Goal: Task Accomplishment & Management: Complete application form

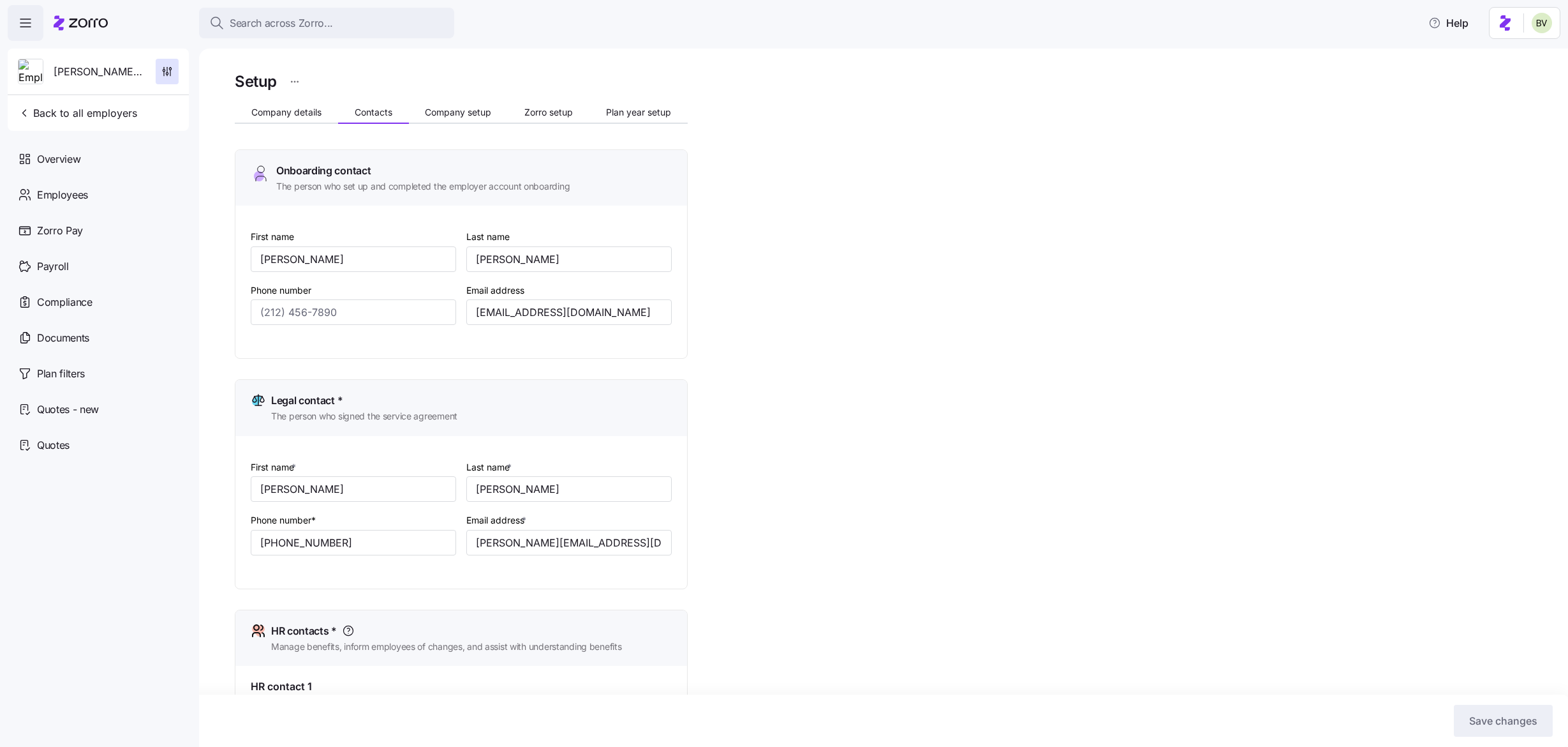
scroll to position [600, 0]
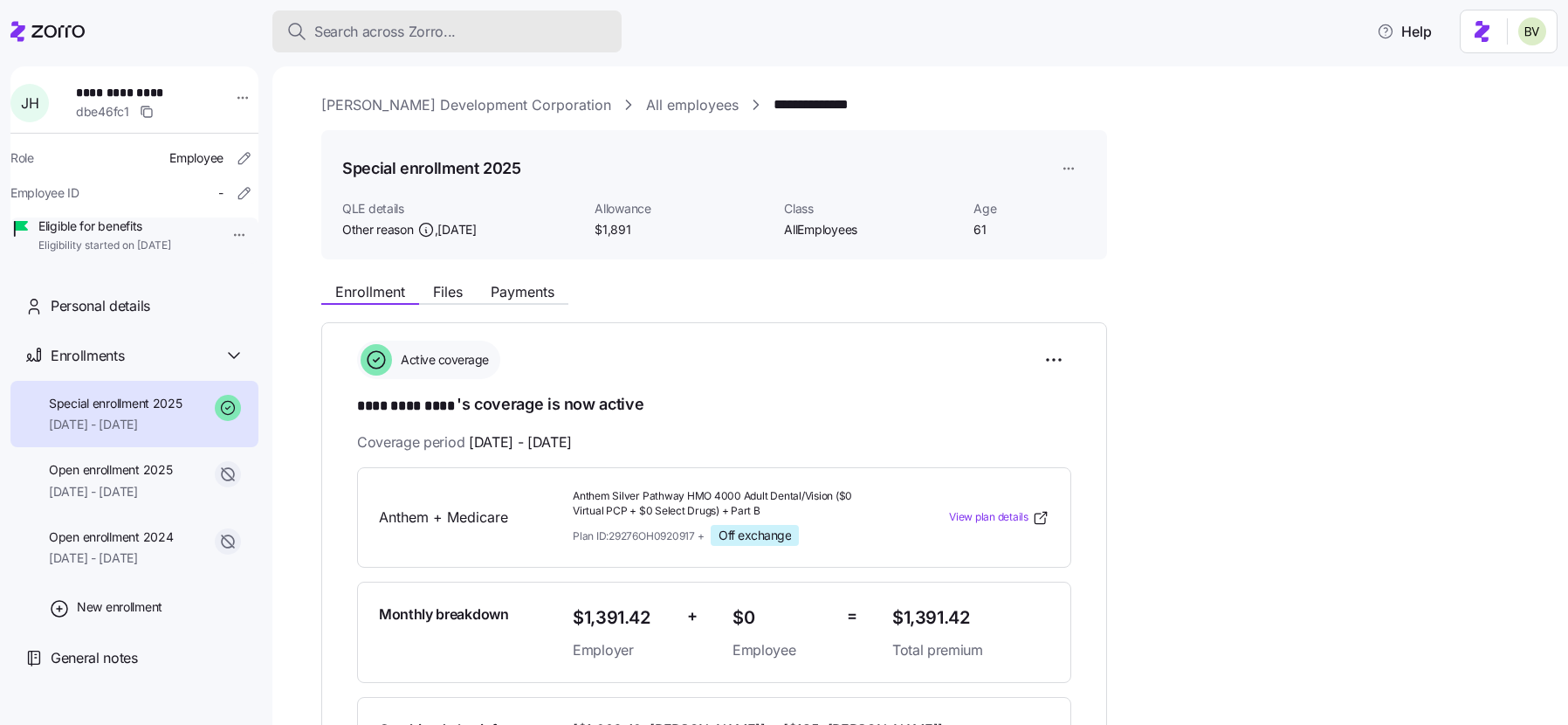
click at [414, 21] on span "Search across Zorro..." at bounding box center [385, 32] width 141 height 21
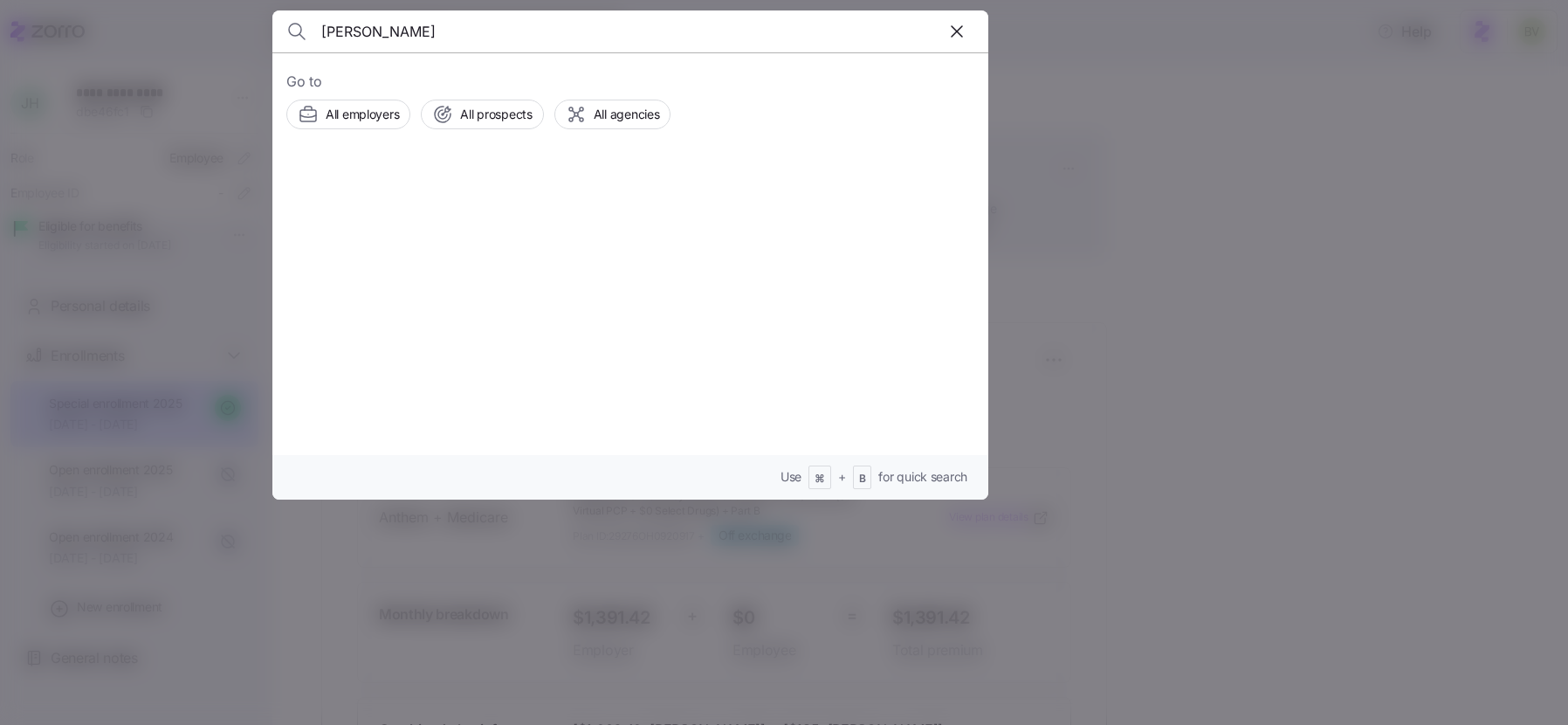
type input "[PERSON_NAME]"
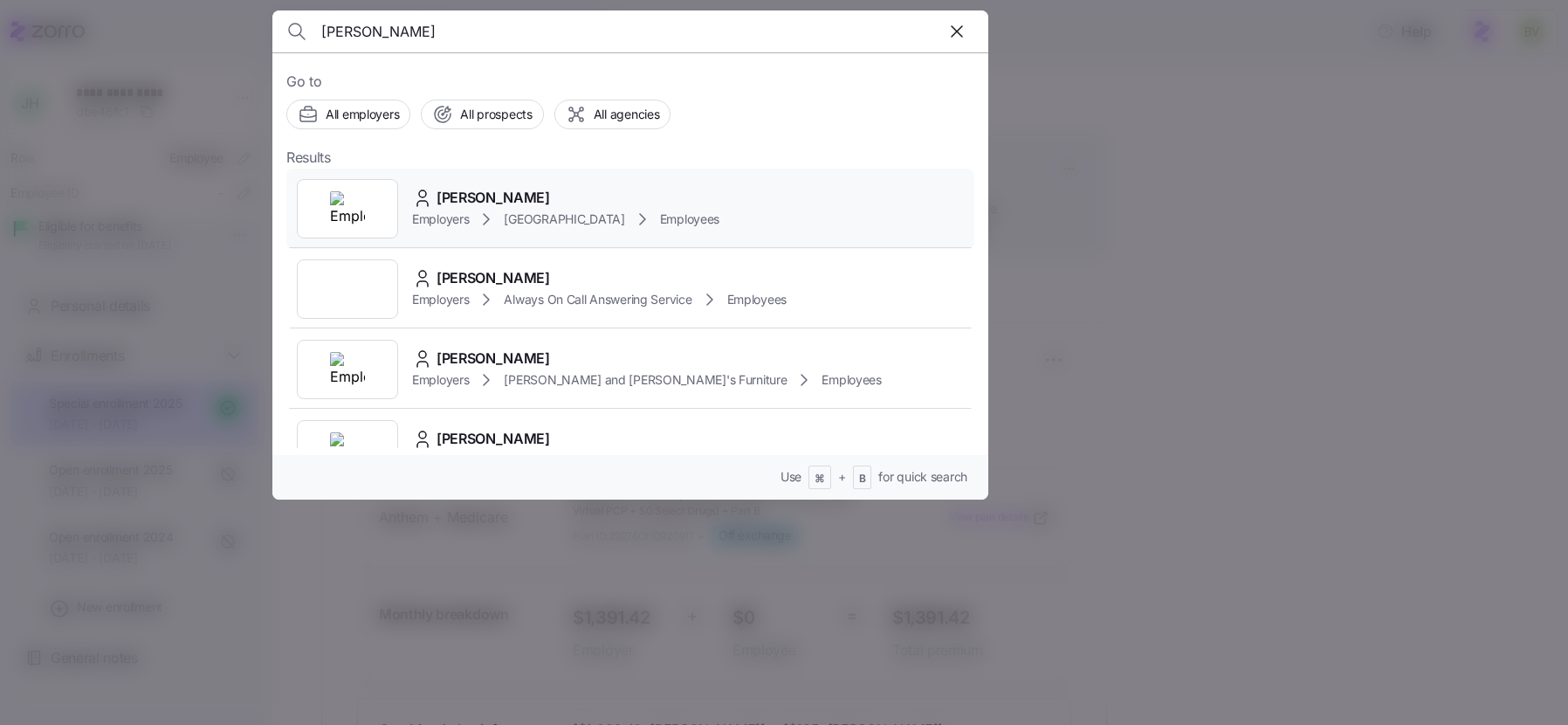
click at [358, 217] on img at bounding box center [348, 209] width 35 height 35
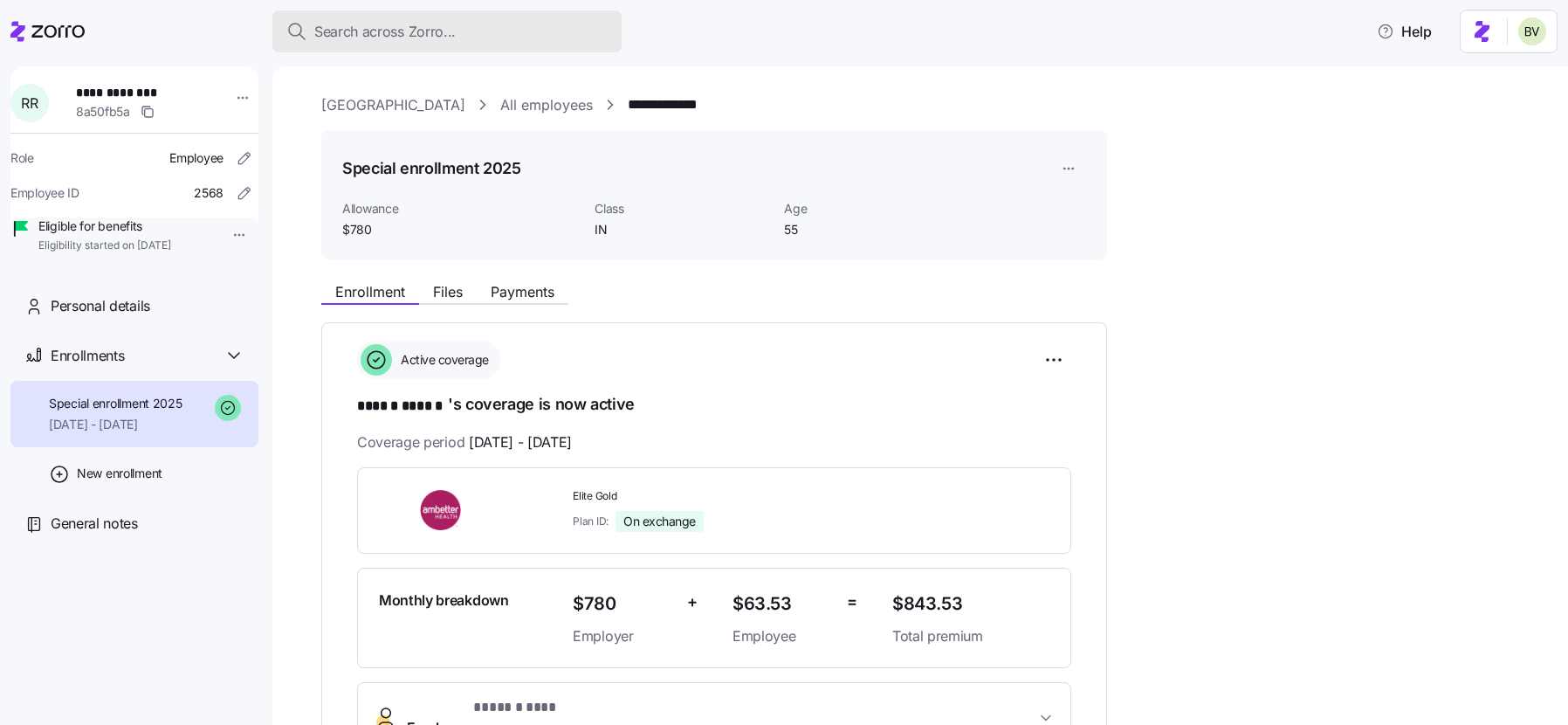
click at [437, 32] on span "Search across Zorro..." at bounding box center [385, 32] width 141 height 21
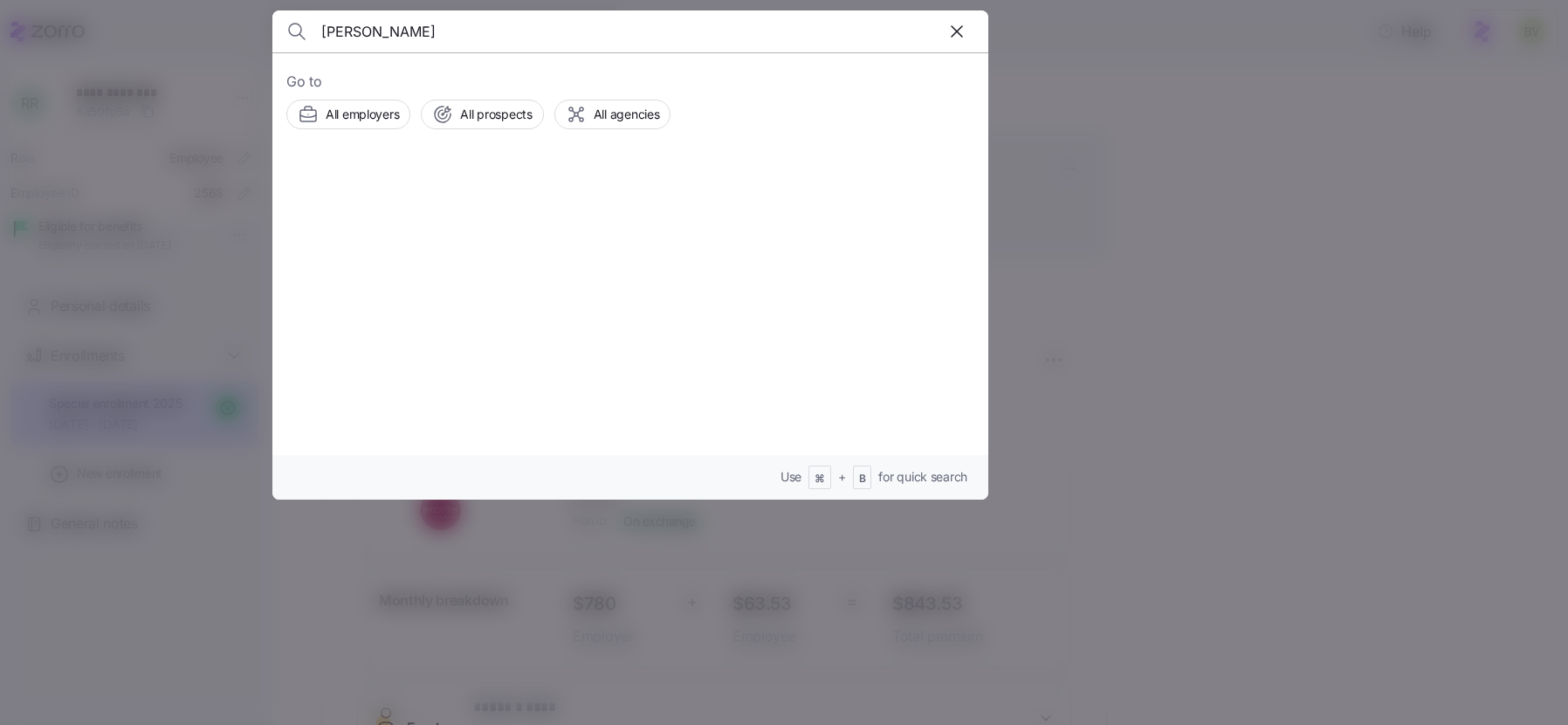
type input "Darla Combs"
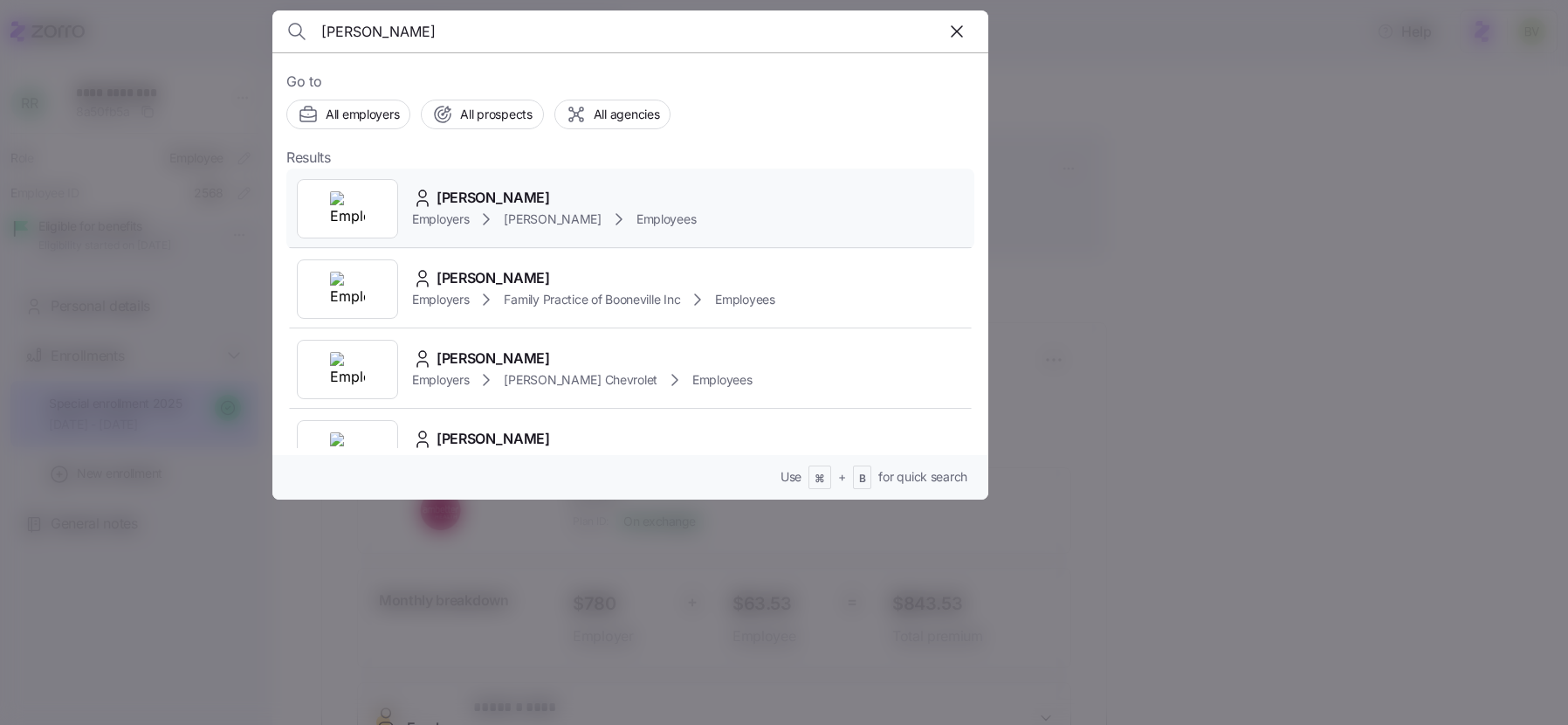
click at [343, 213] on img at bounding box center [348, 209] width 35 height 35
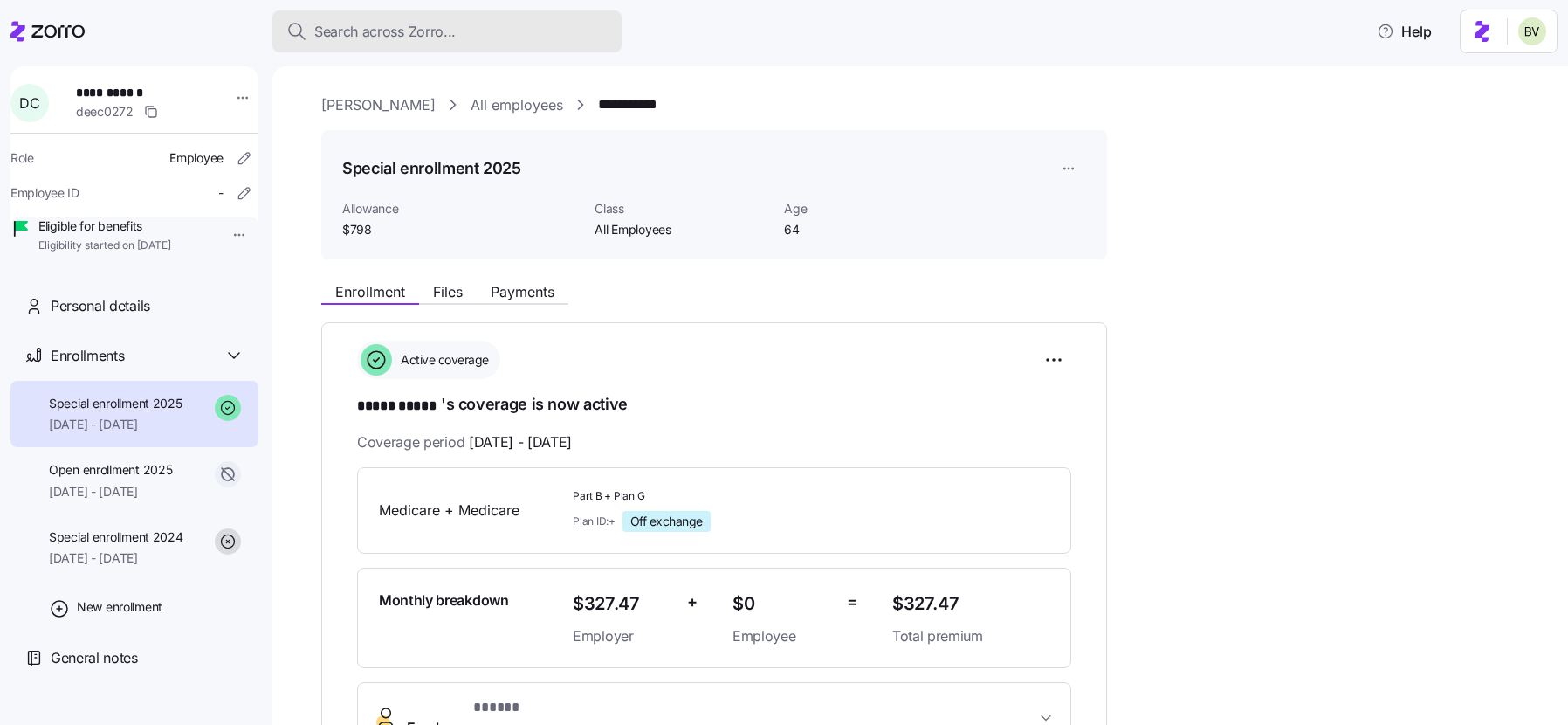
click at [446, 29] on span "Search across Zorro..." at bounding box center [385, 32] width 141 height 21
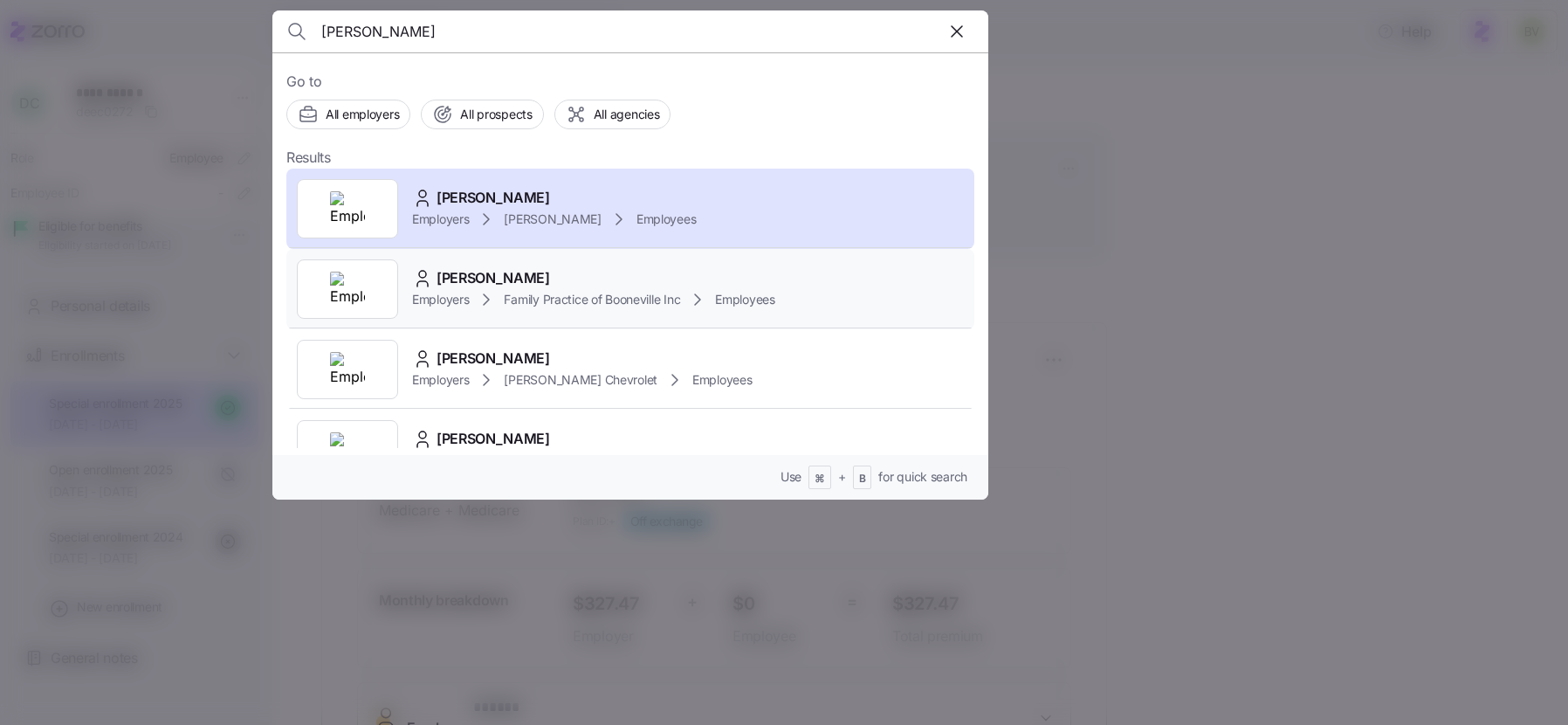
type input "Darla Combs"
click at [352, 299] on img at bounding box center [348, 289] width 35 height 35
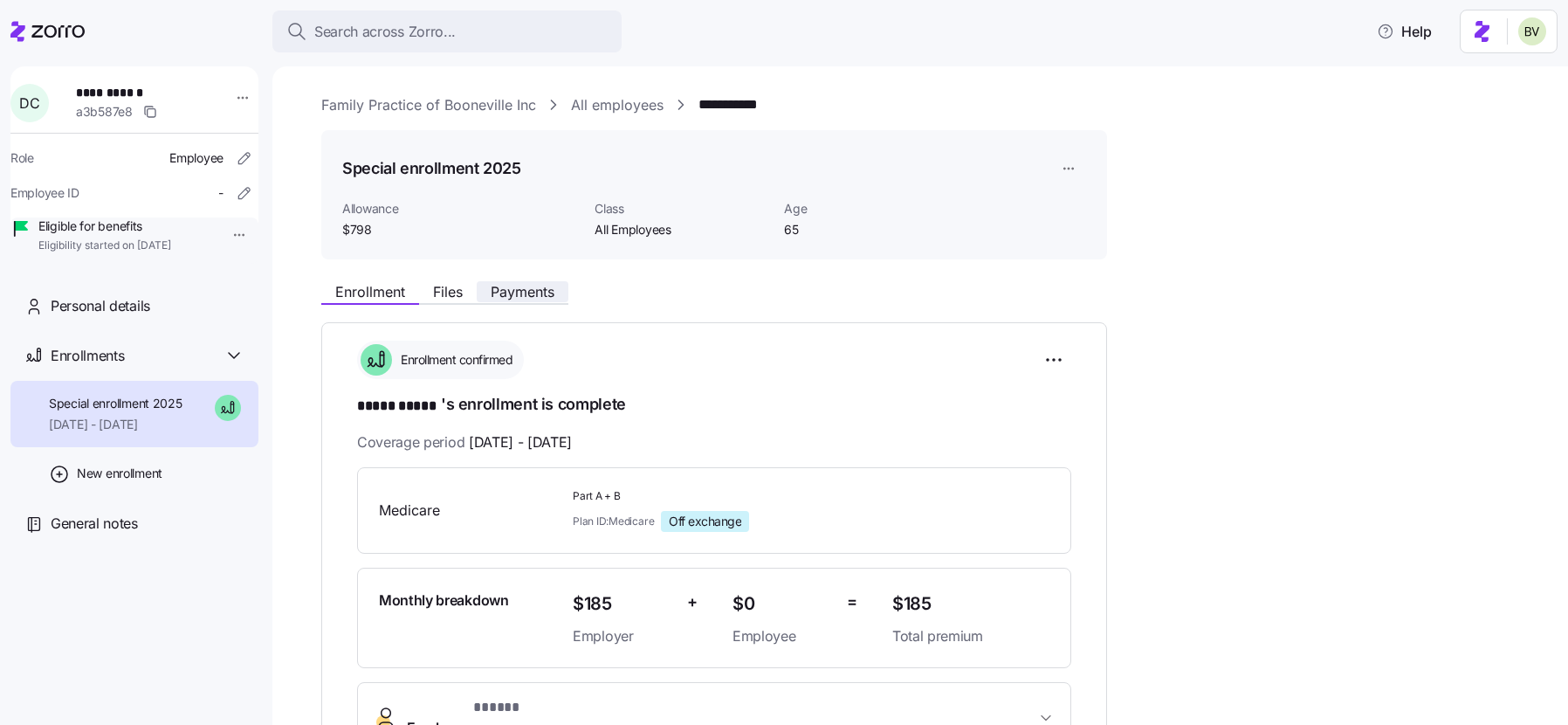
click at [528, 288] on span "Payments" at bounding box center [522, 291] width 63 height 14
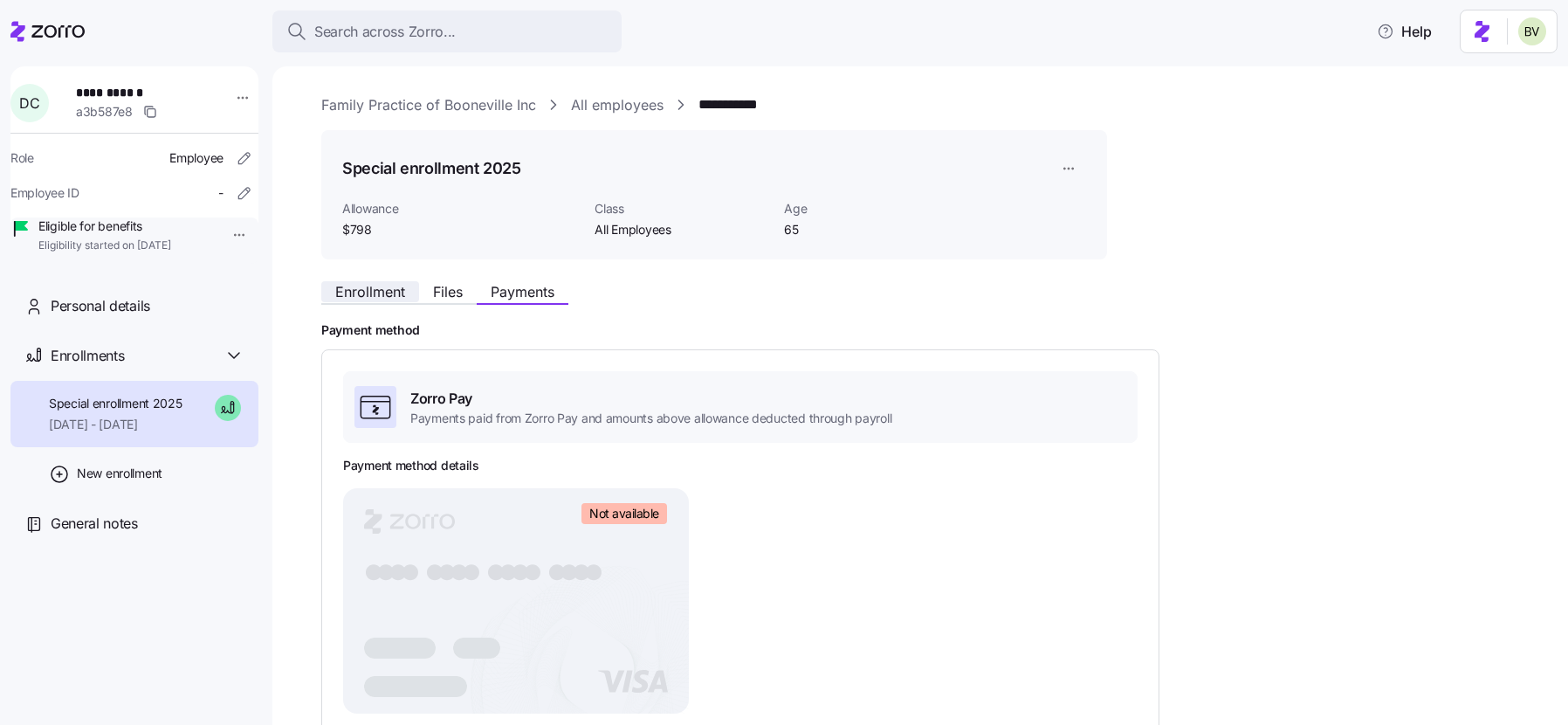
click at [358, 288] on span "Enrollment" at bounding box center [370, 291] width 70 height 14
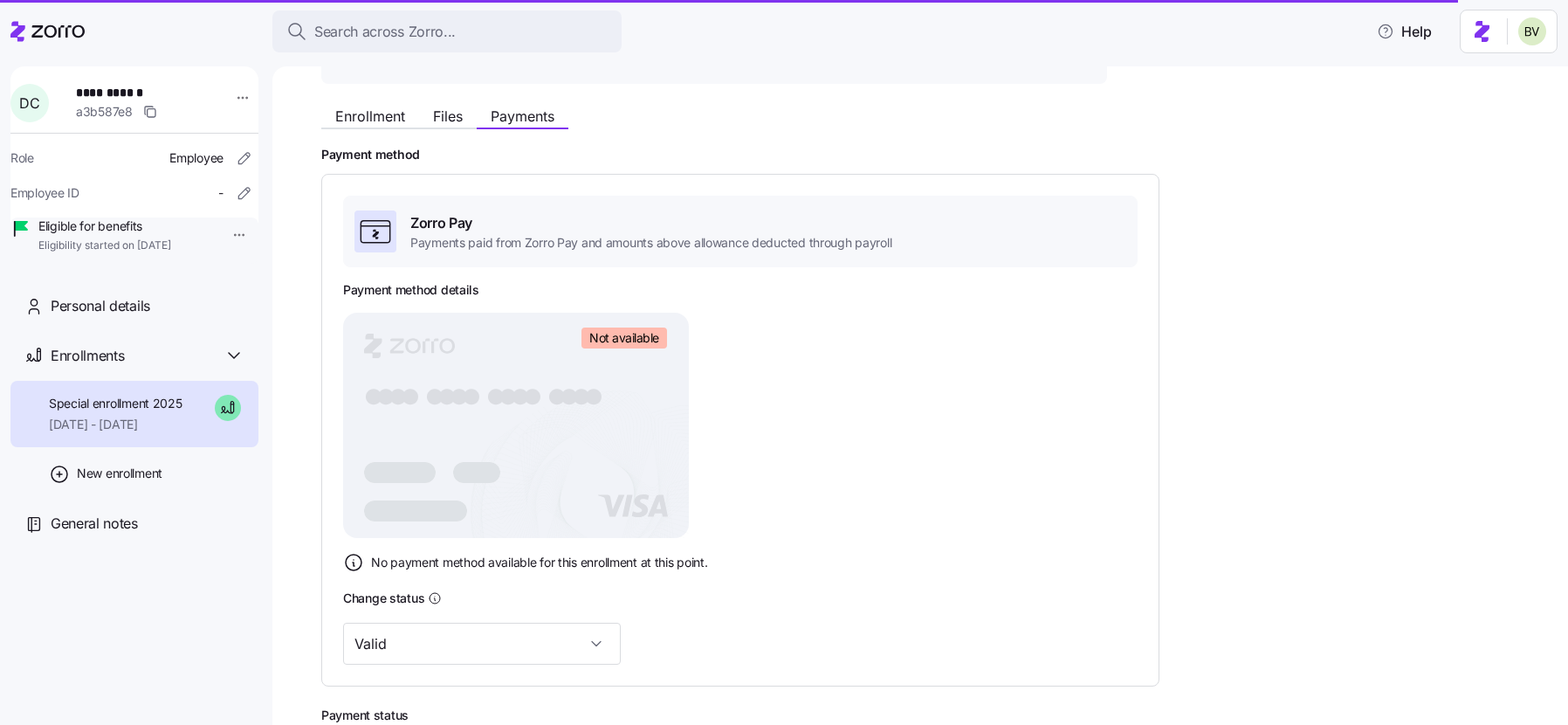
scroll to position [137, 0]
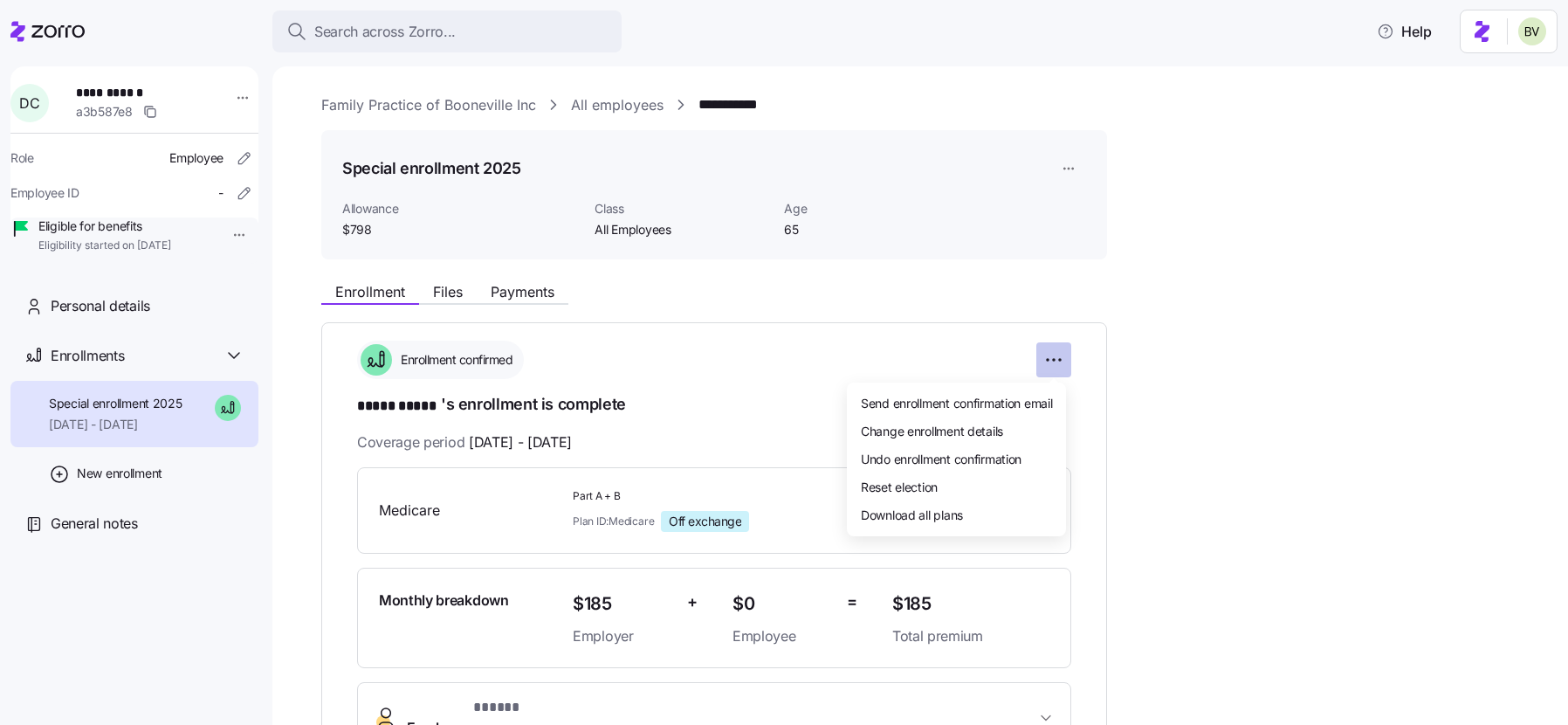
click at [1047, 362] on html "**********" at bounding box center [784, 357] width 1568 height 714
click at [932, 463] on span "Undo enrollment confirmation" at bounding box center [941, 459] width 161 height 18
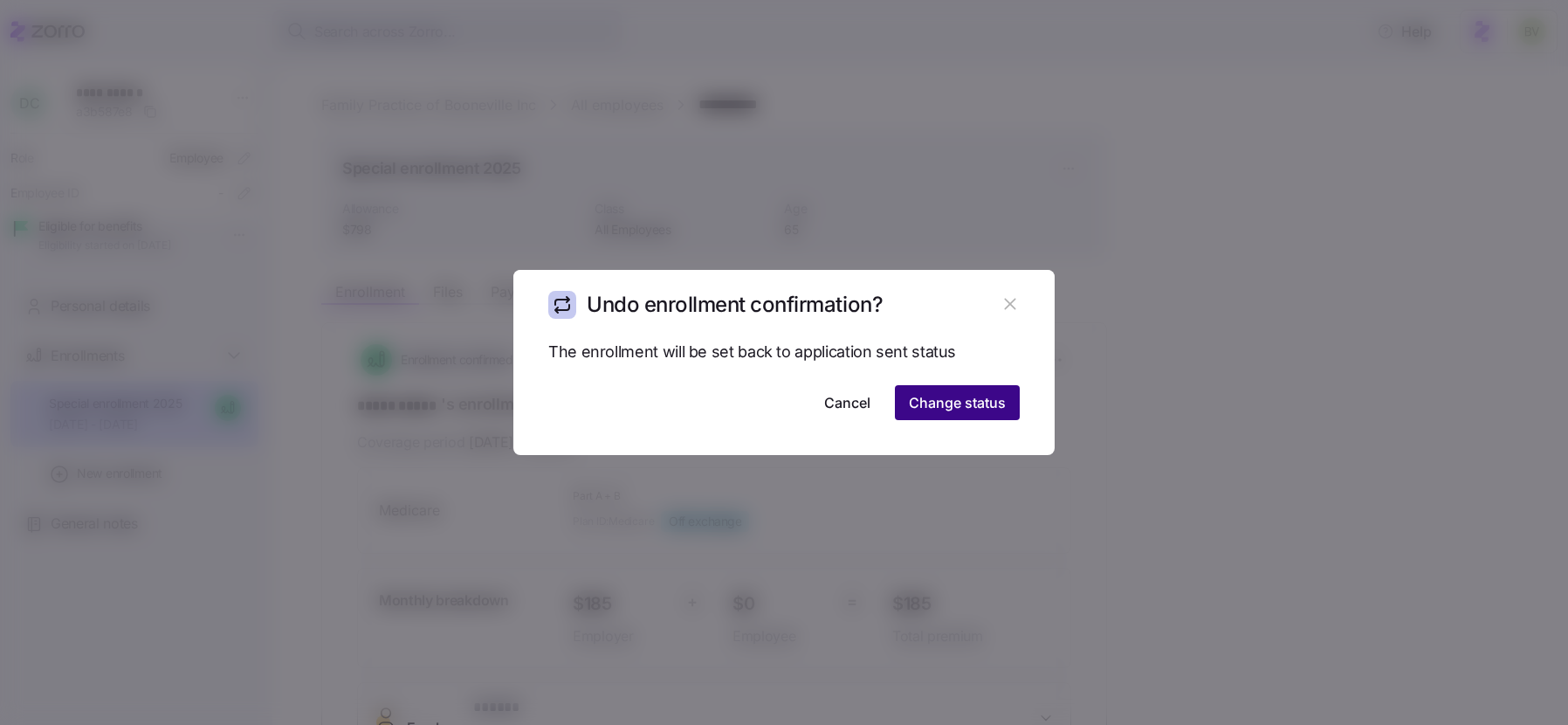
click at [964, 407] on span "Change status" at bounding box center [956, 402] width 96 height 21
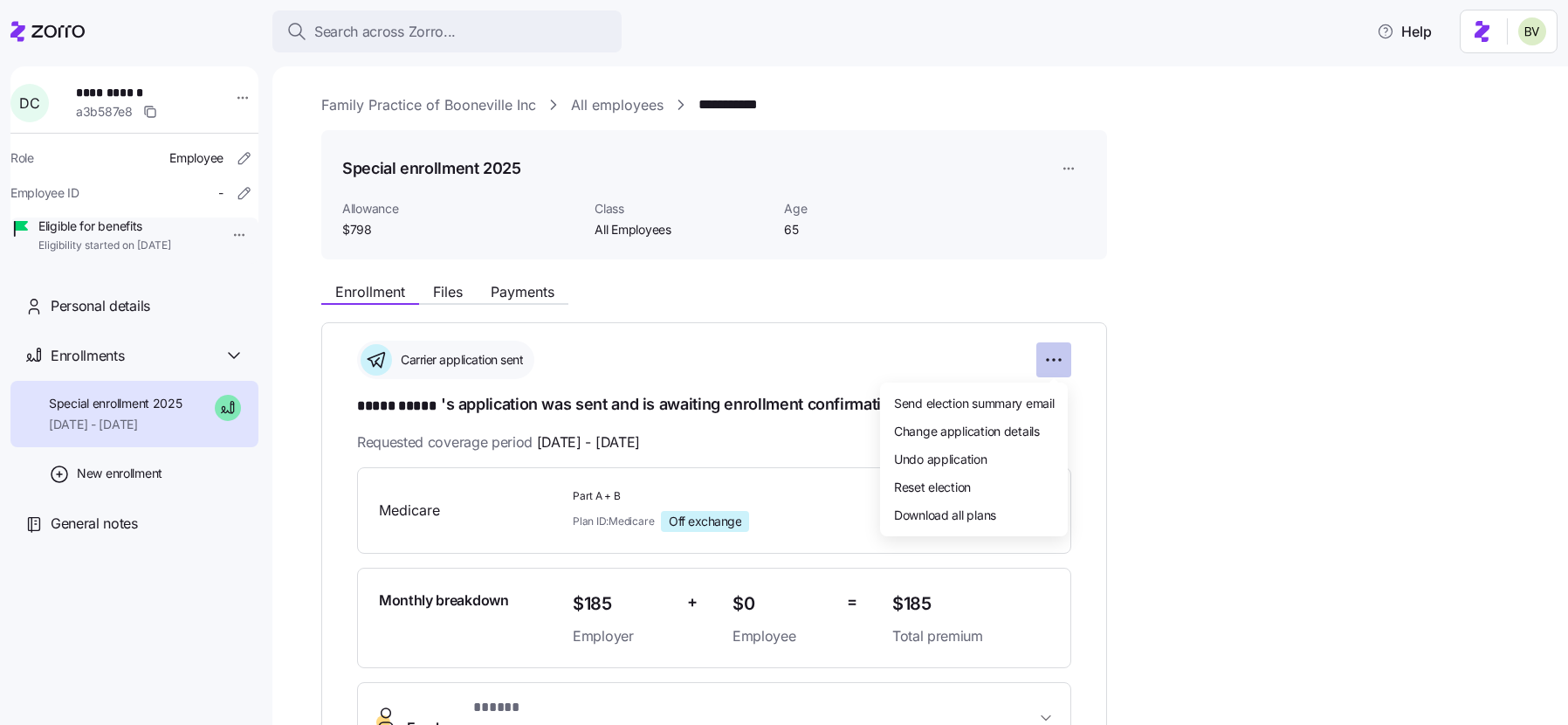
click at [1052, 362] on html "**********" at bounding box center [784, 357] width 1568 height 714
click at [967, 454] on span "Undo application" at bounding box center [941, 459] width 93 height 18
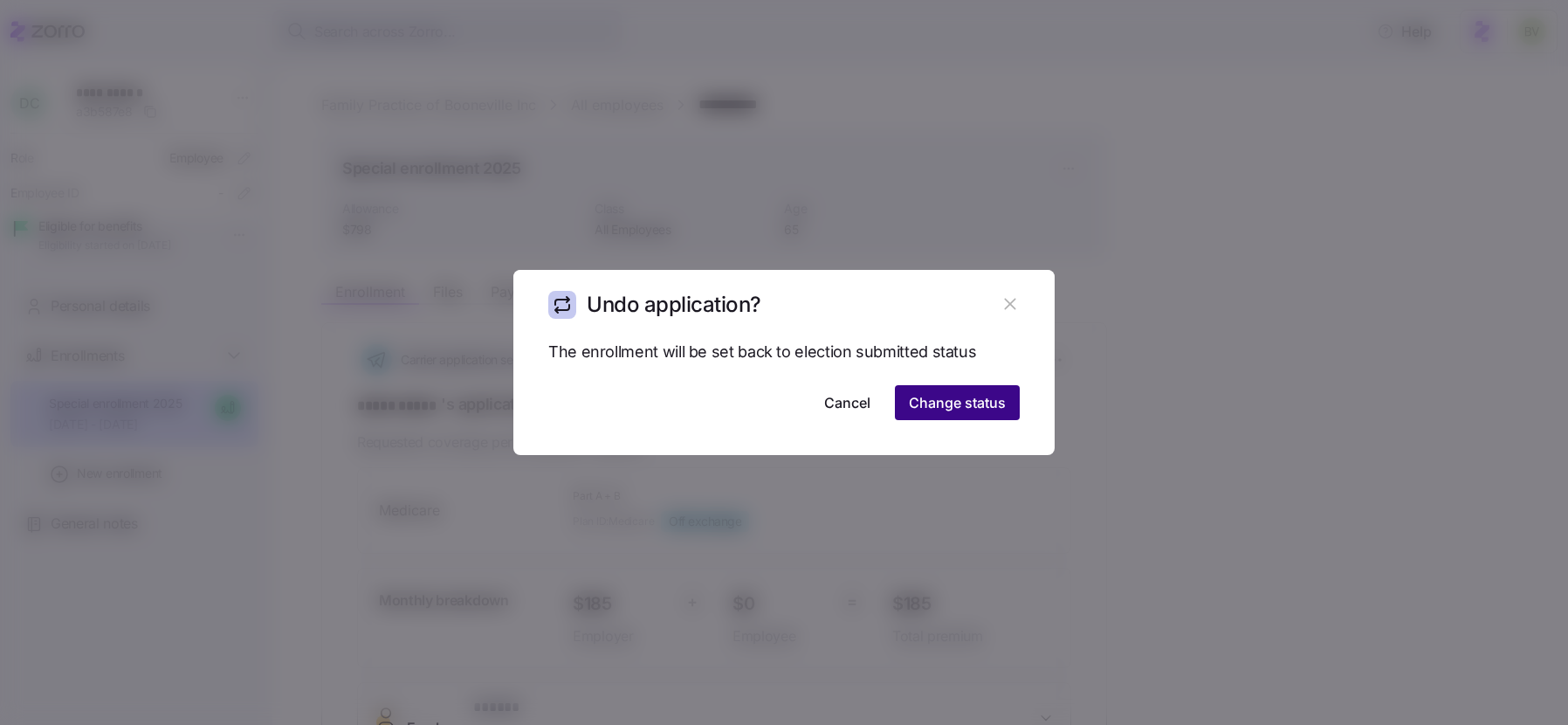
click at [950, 407] on span "Change status" at bounding box center [956, 402] width 96 height 21
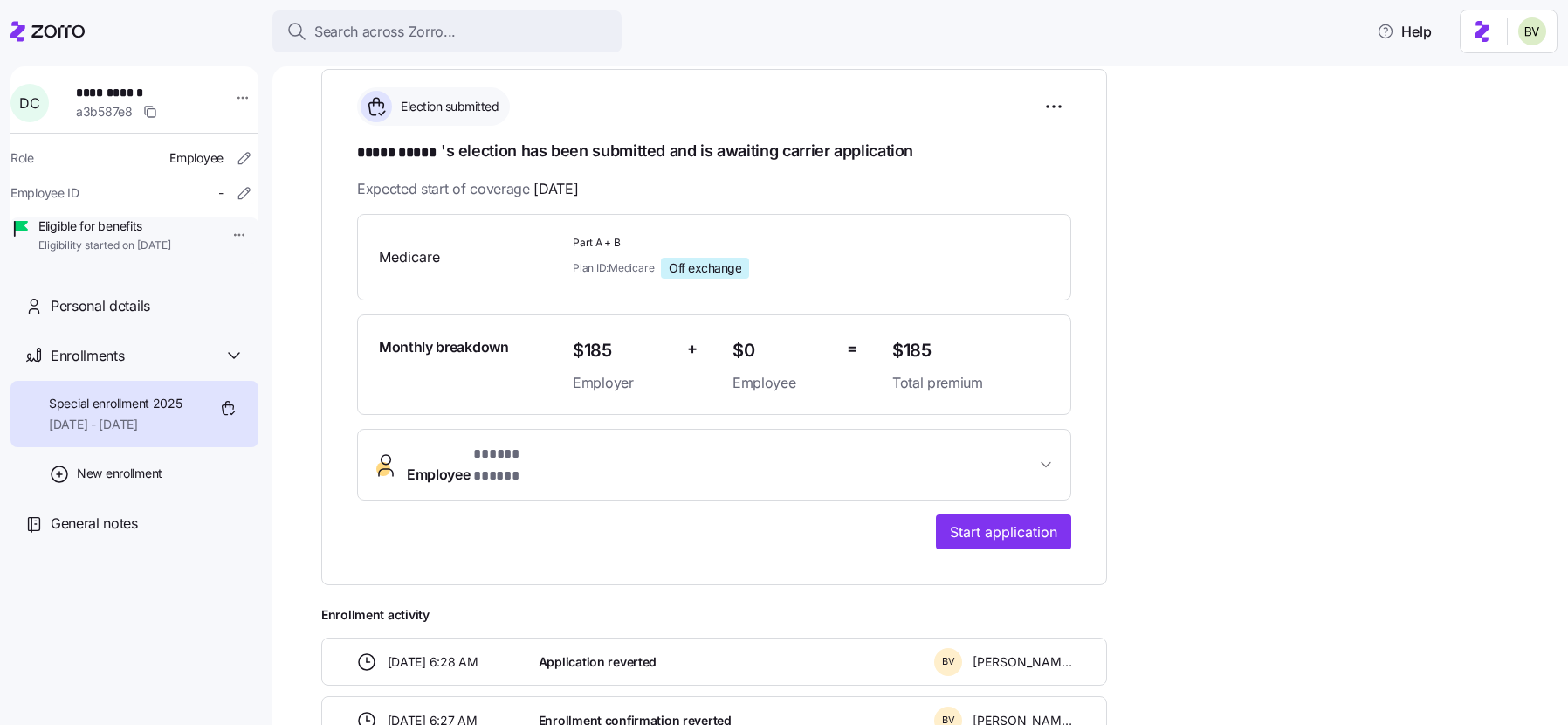
scroll to position [257, 0]
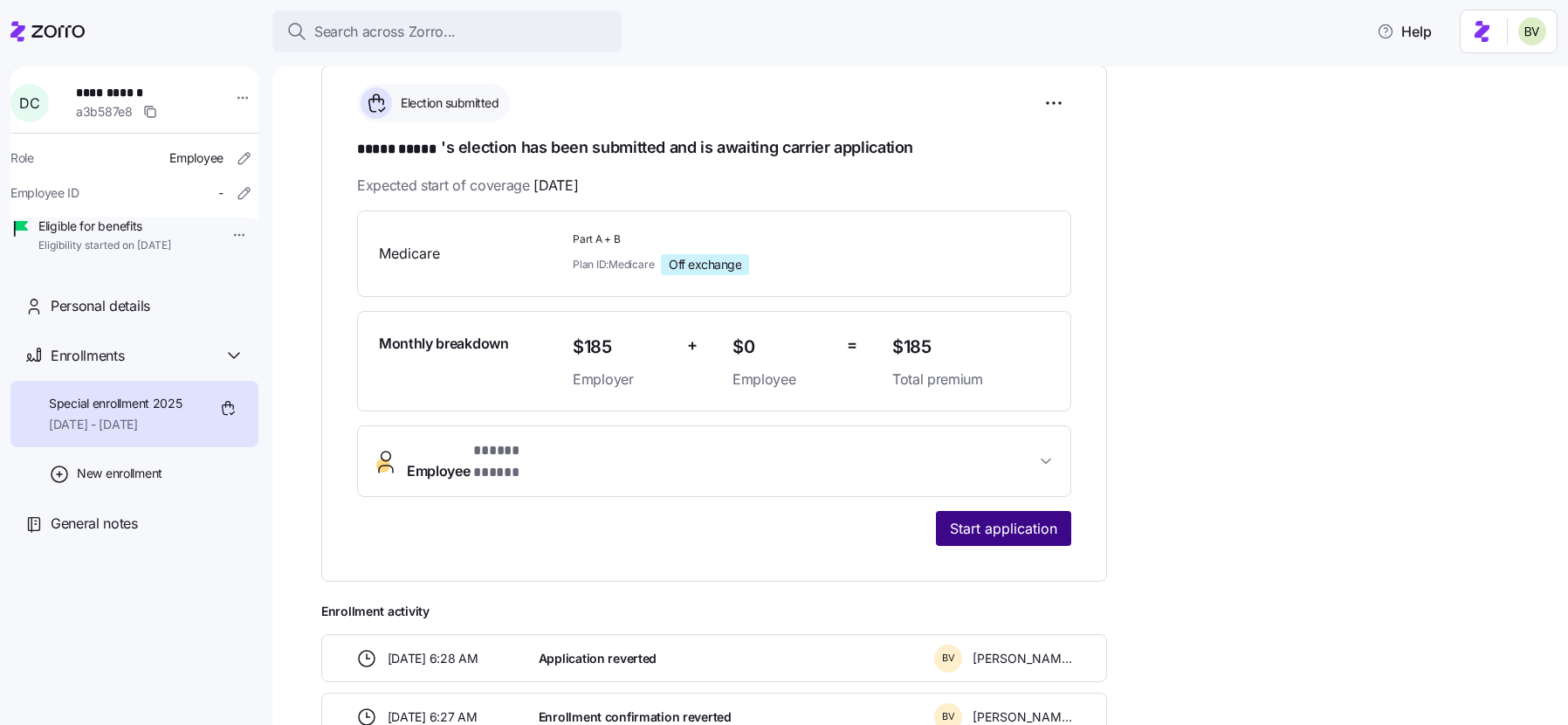
click at [996, 518] on span "Start application" at bounding box center [1003, 529] width 107 height 21
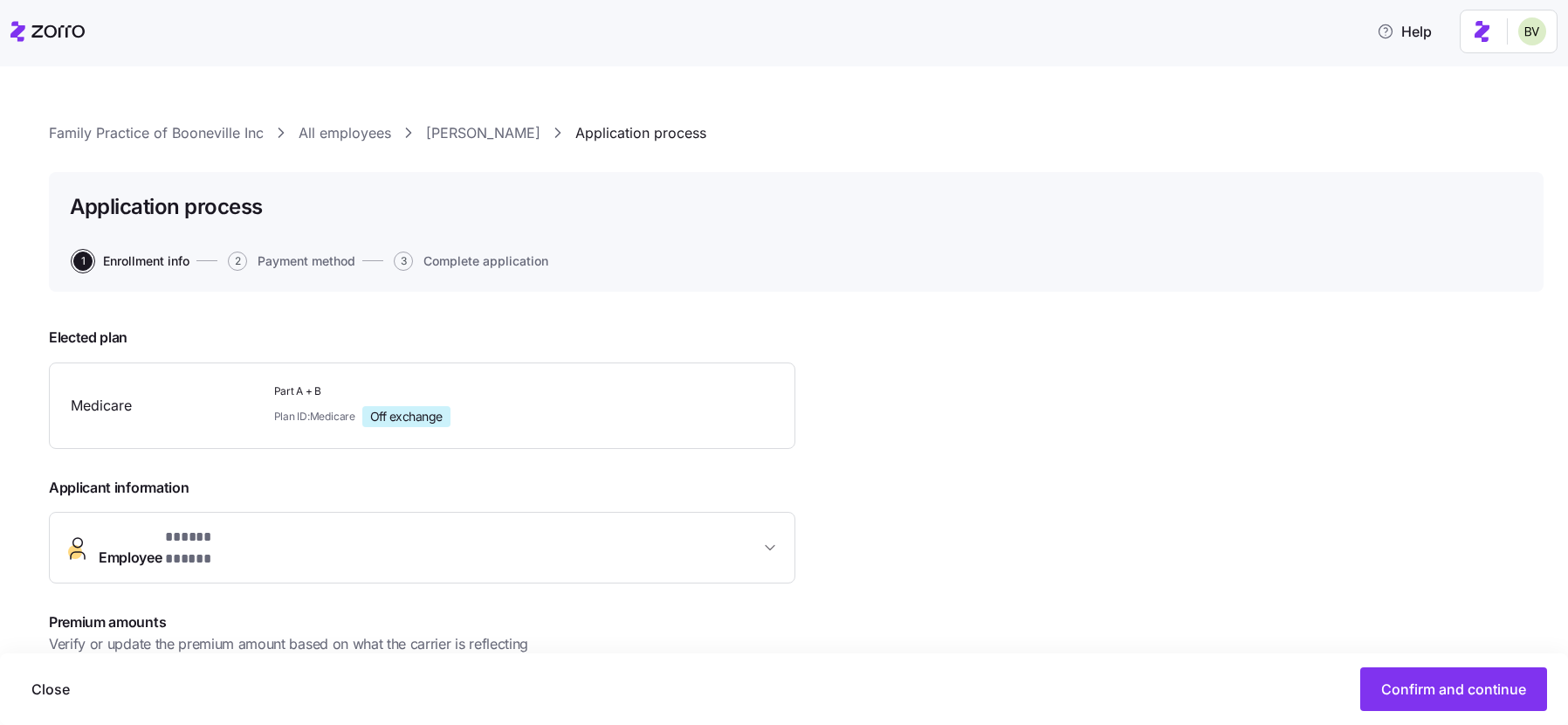
scroll to position [256, 0]
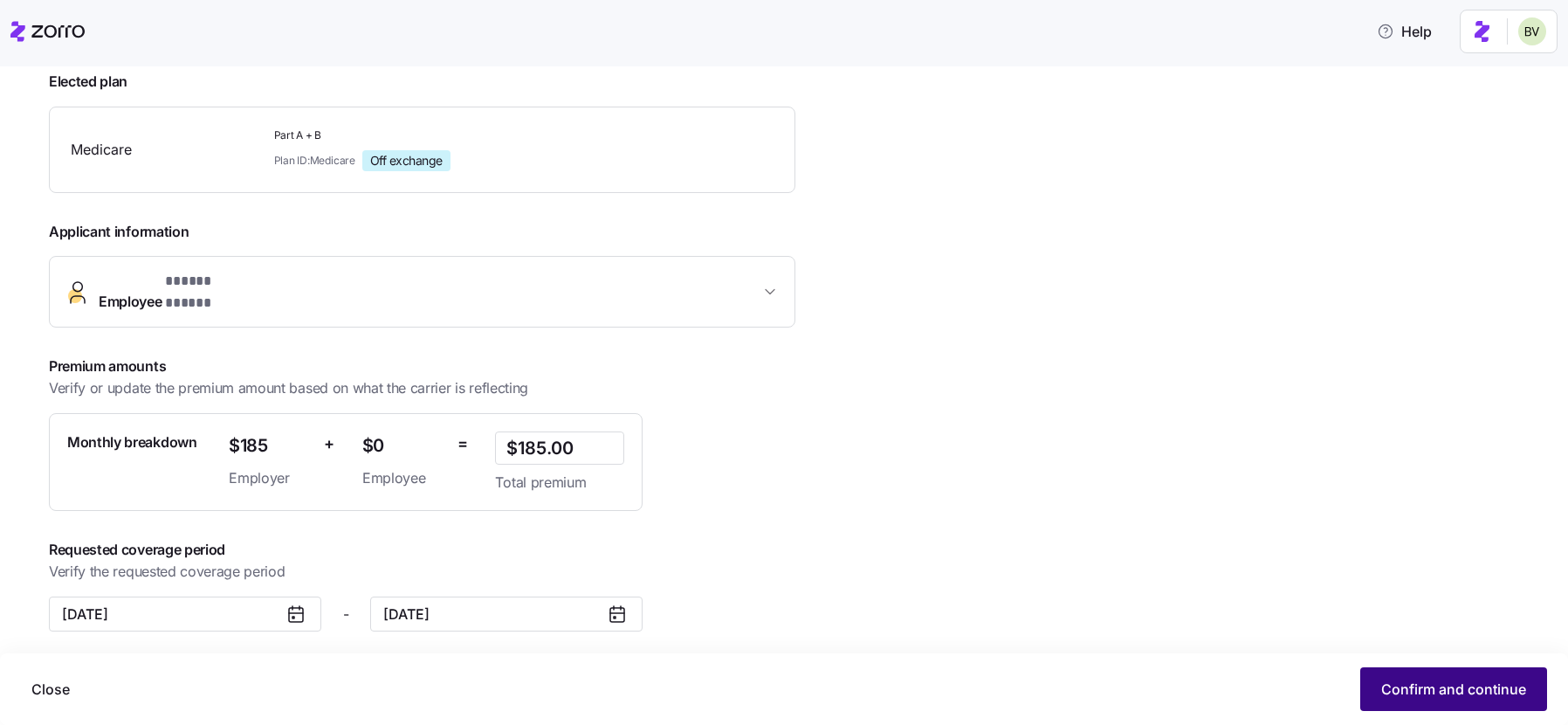
click at [1437, 678] on button "Confirm and continue" at bounding box center [1453, 689] width 187 height 44
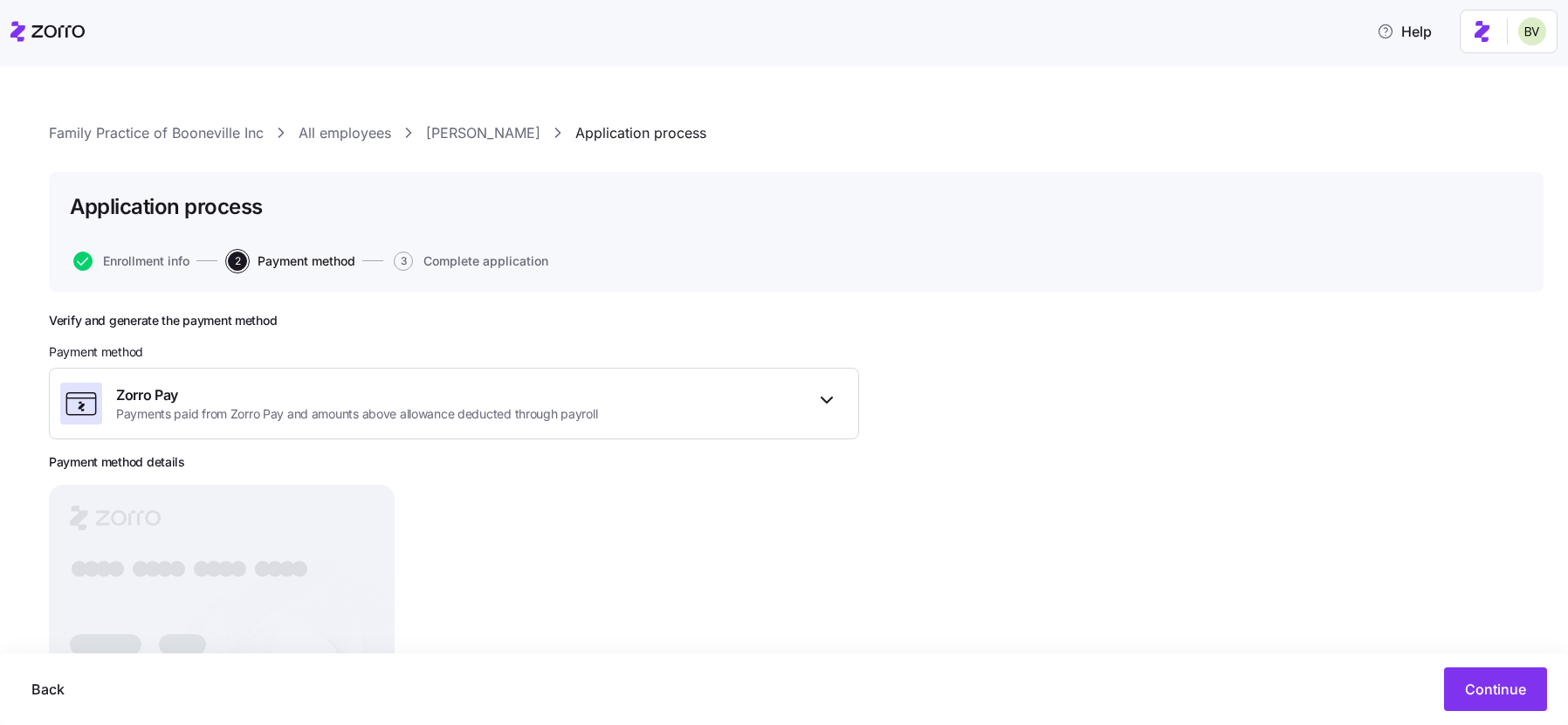
click at [451, 127] on link "Darla Combs" at bounding box center [482, 133] width 114 height 21
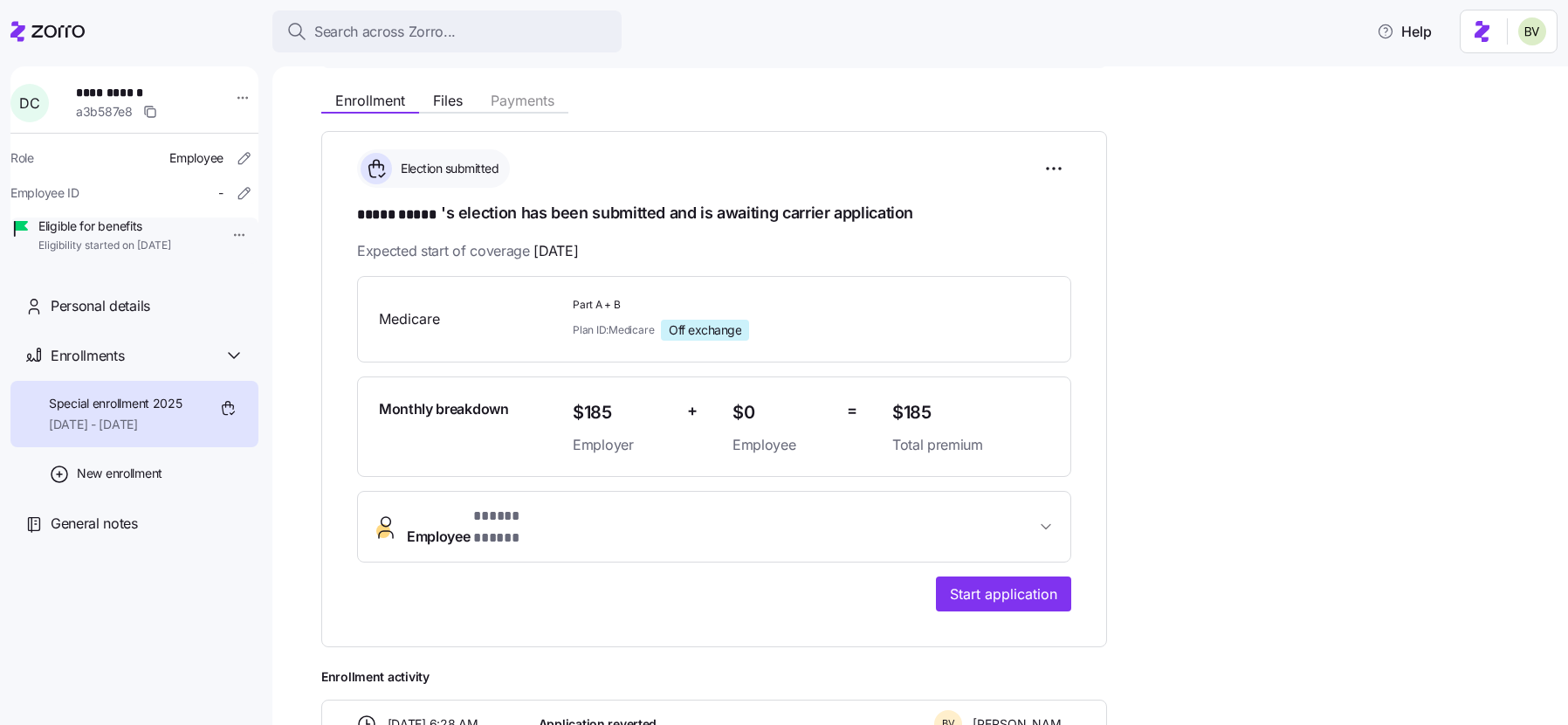
scroll to position [197, 0]
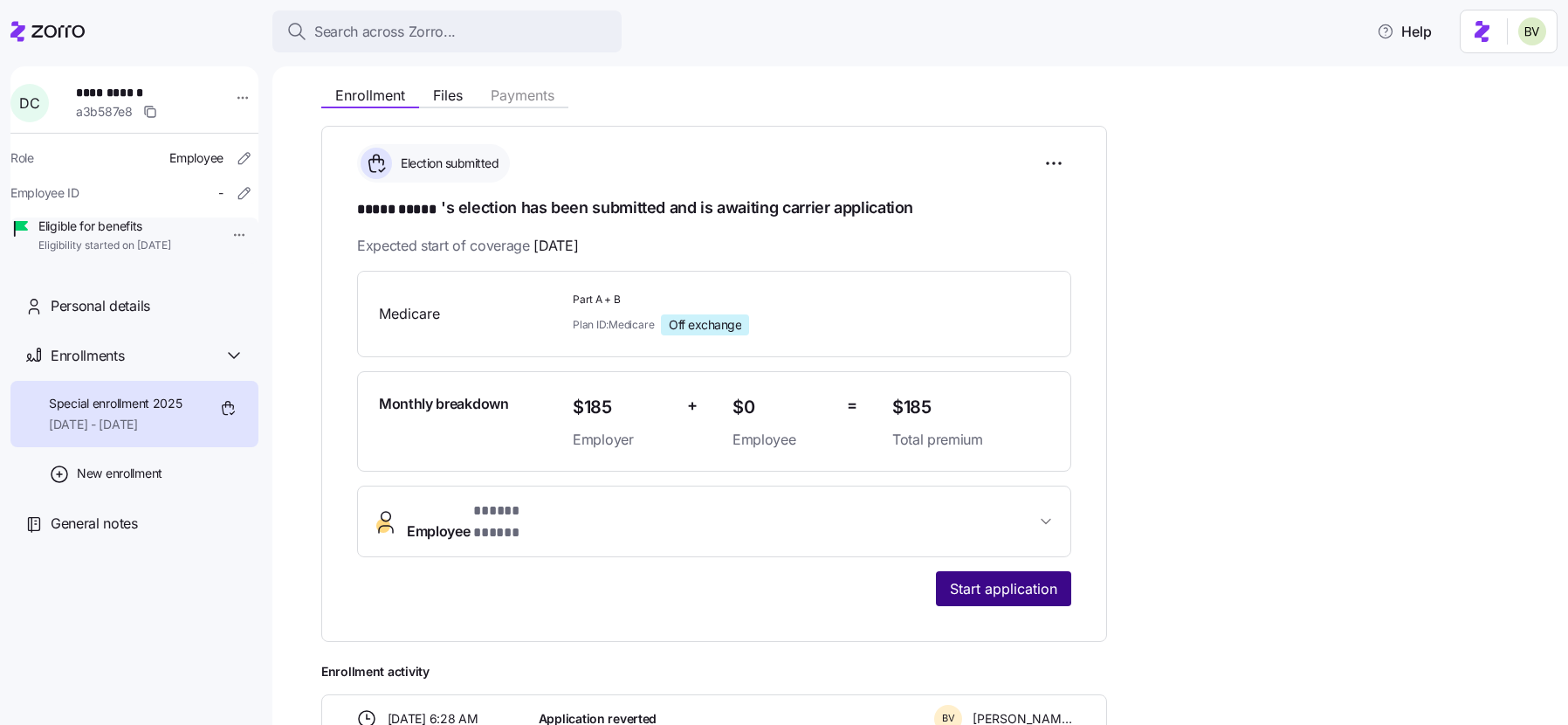
click at [989, 578] on span "Start application" at bounding box center [1003, 589] width 107 height 21
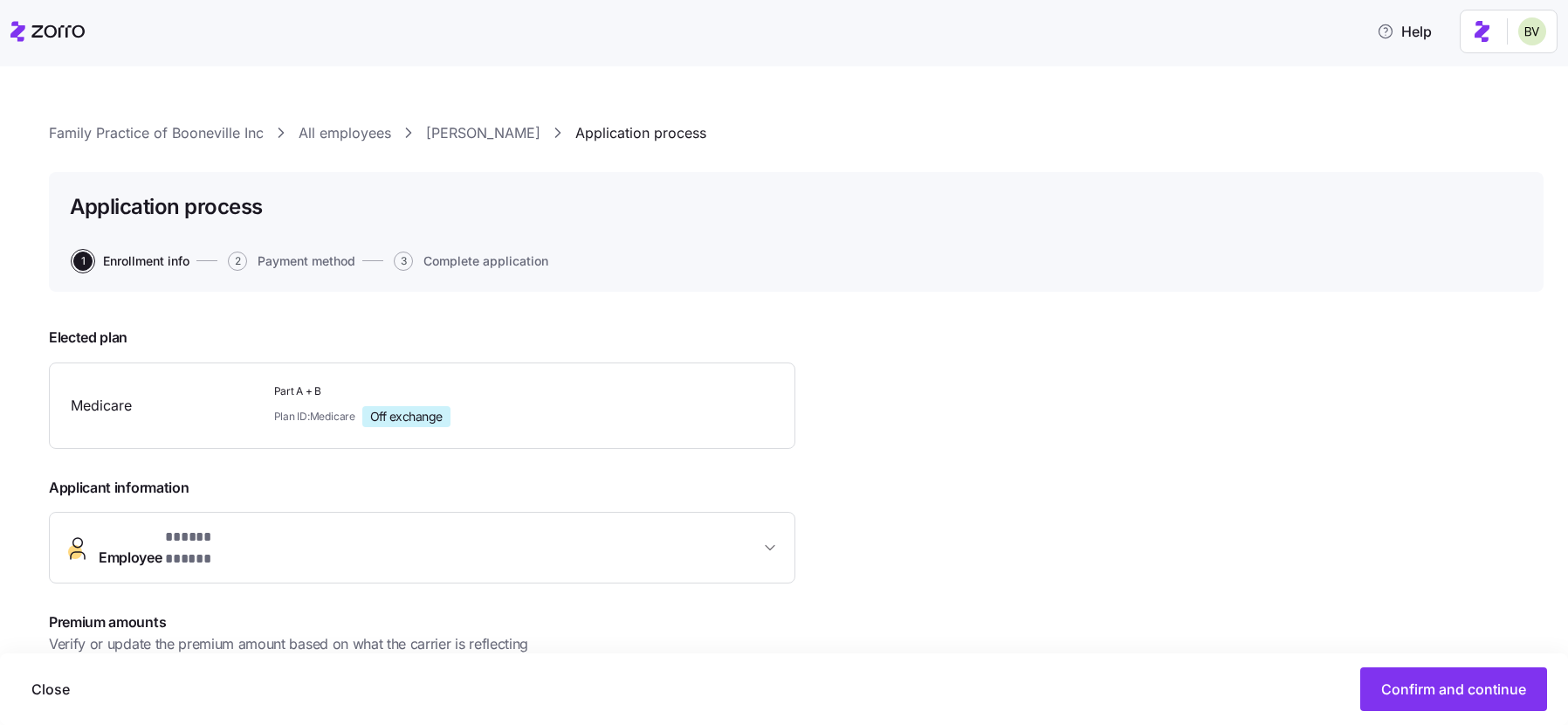
scroll to position [256, 0]
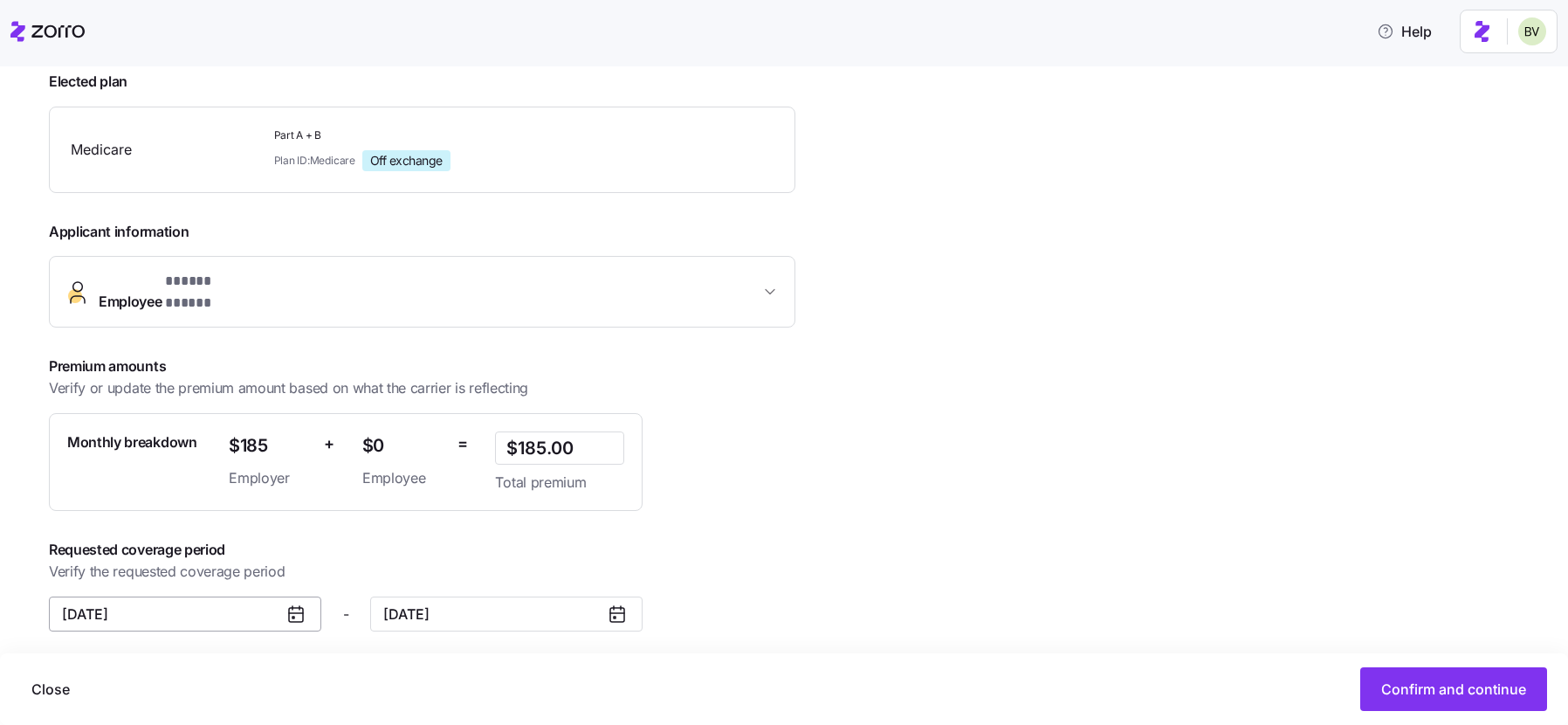
click at [276, 598] on input "November 1, 2025" at bounding box center [185, 614] width 273 height 35
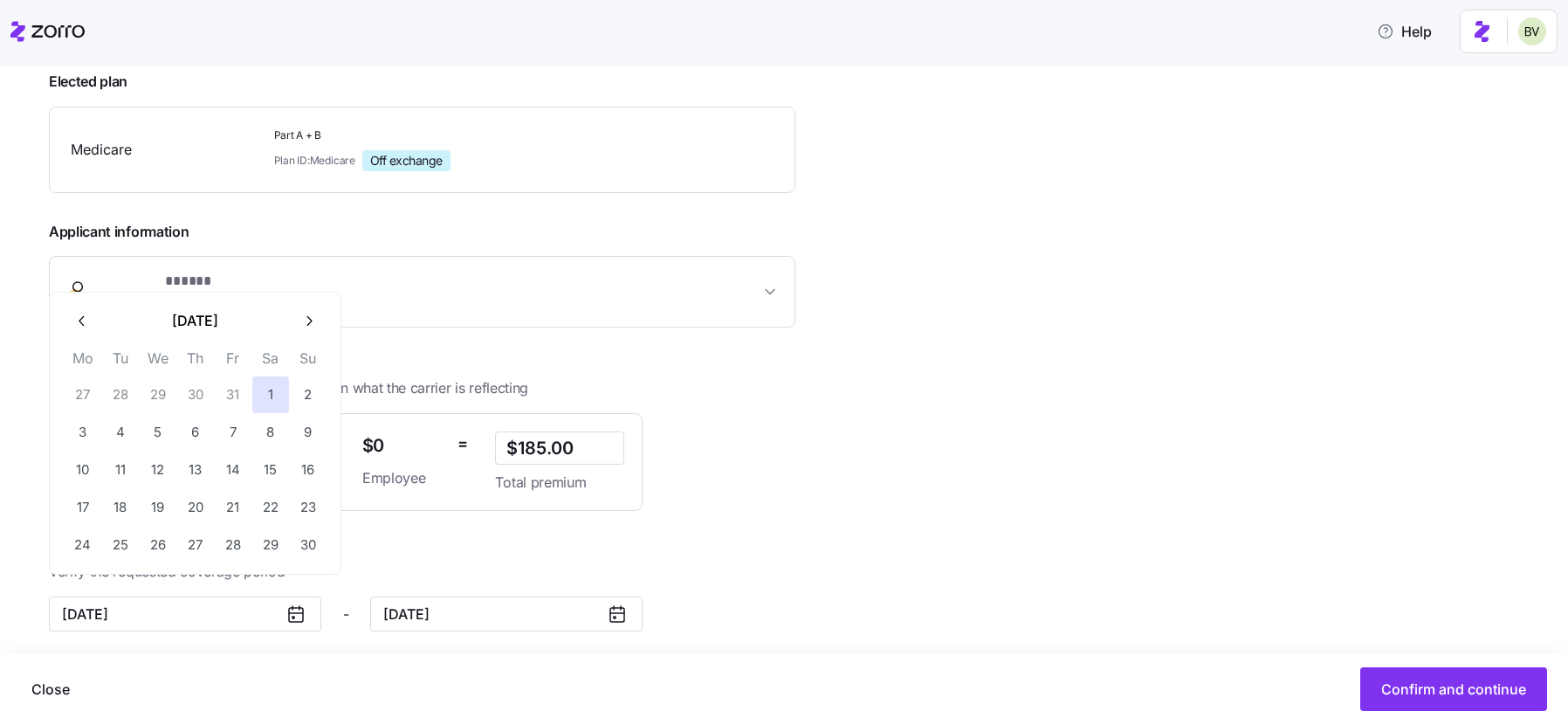
click at [82, 323] on icon "button" at bounding box center [82, 321] width 17 height 17
click at [238, 392] on button "1" at bounding box center [233, 395] width 37 height 37
type input "August 1, 2025"
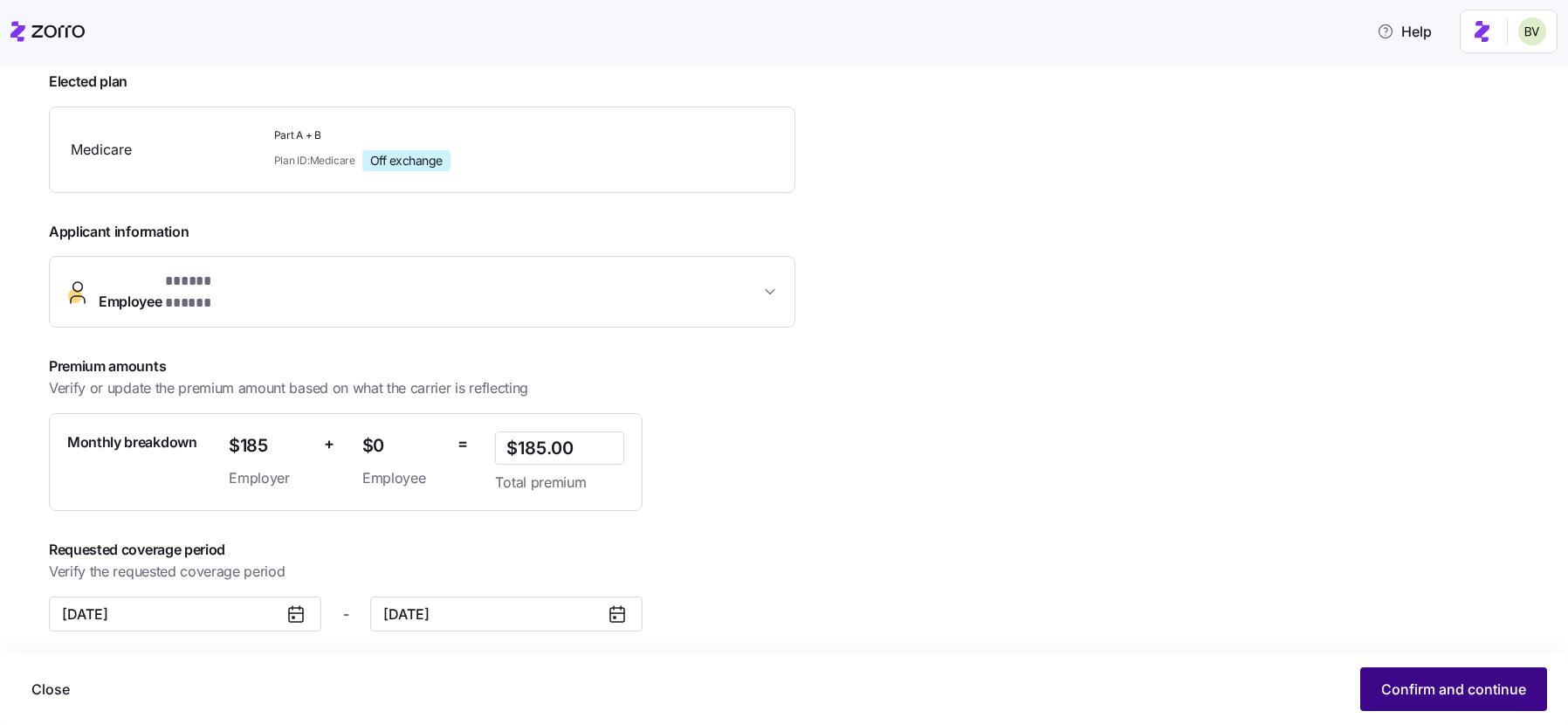
click at [1400, 684] on span "Confirm and continue" at bounding box center [1453, 689] width 145 height 21
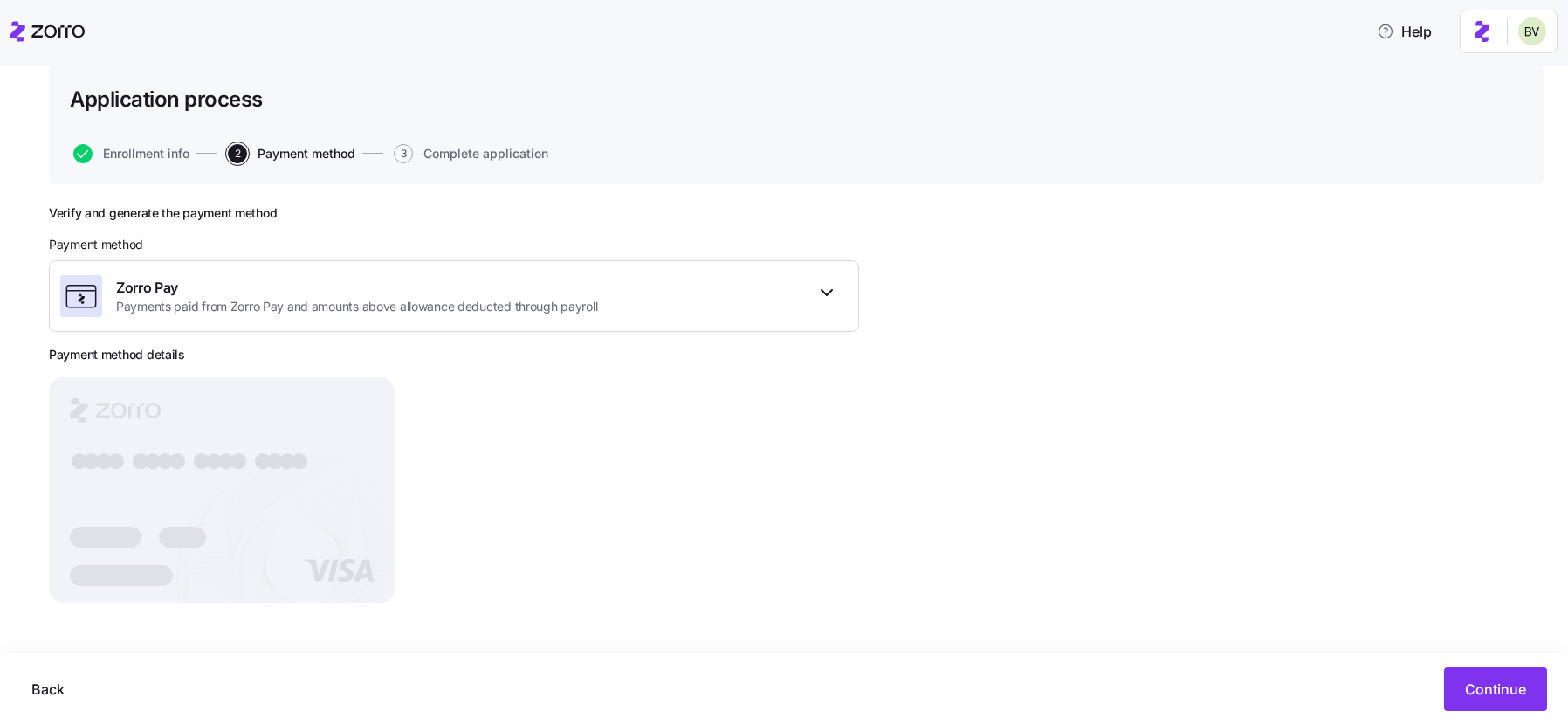
scroll to position [137, 0]
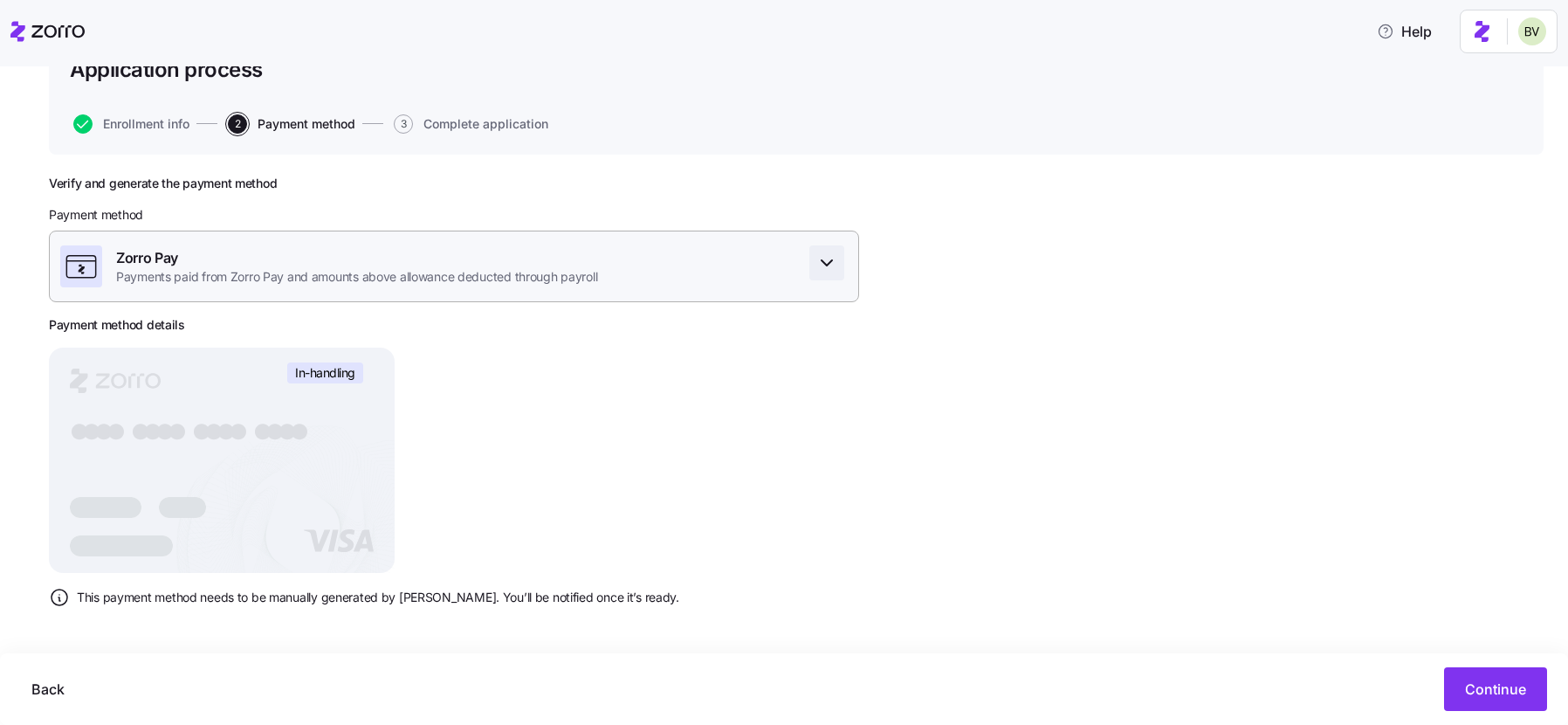
click at [825, 266] on icon "button" at bounding box center [827, 263] width 21 height 21
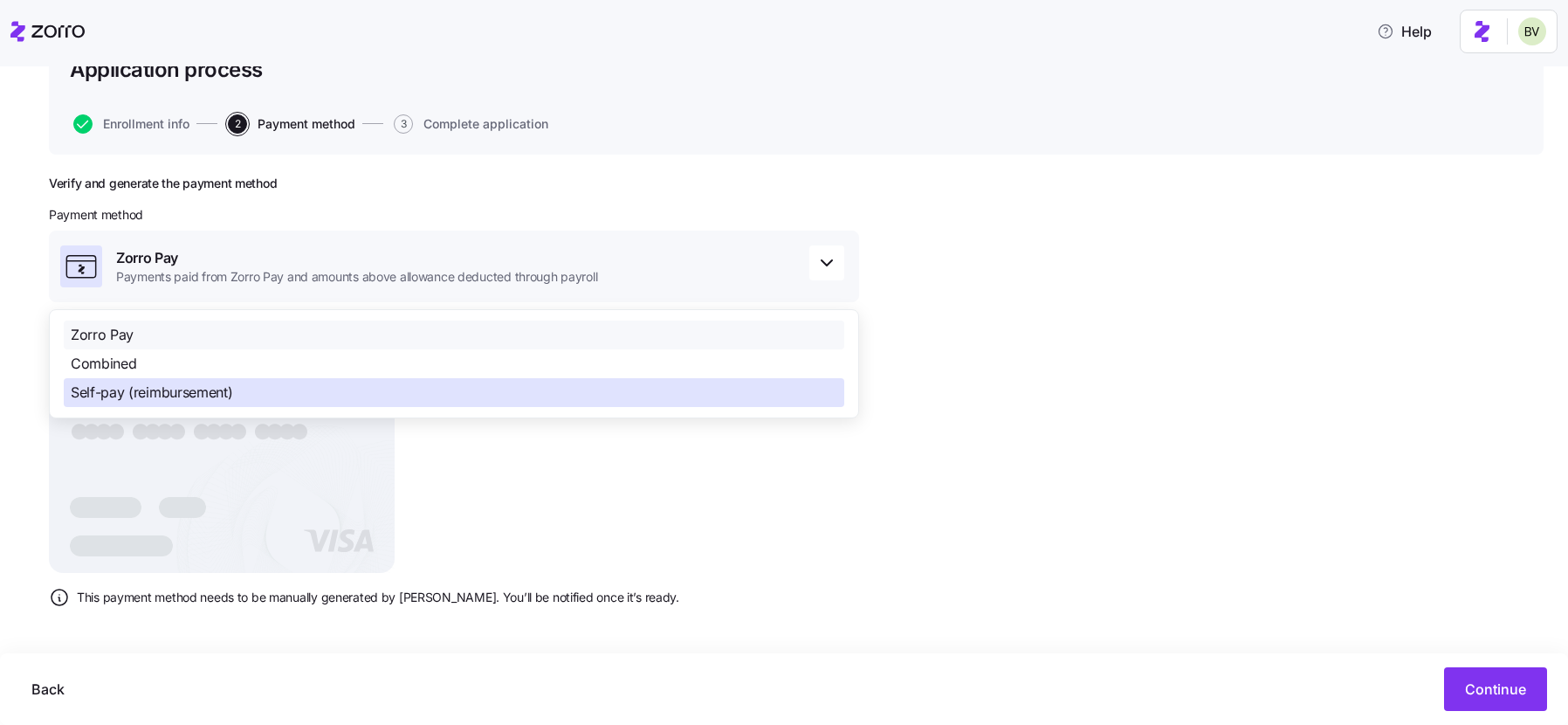
click at [323, 401] on div "Self-pay (reimbursement)" at bounding box center [453, 393] width 780 height 29
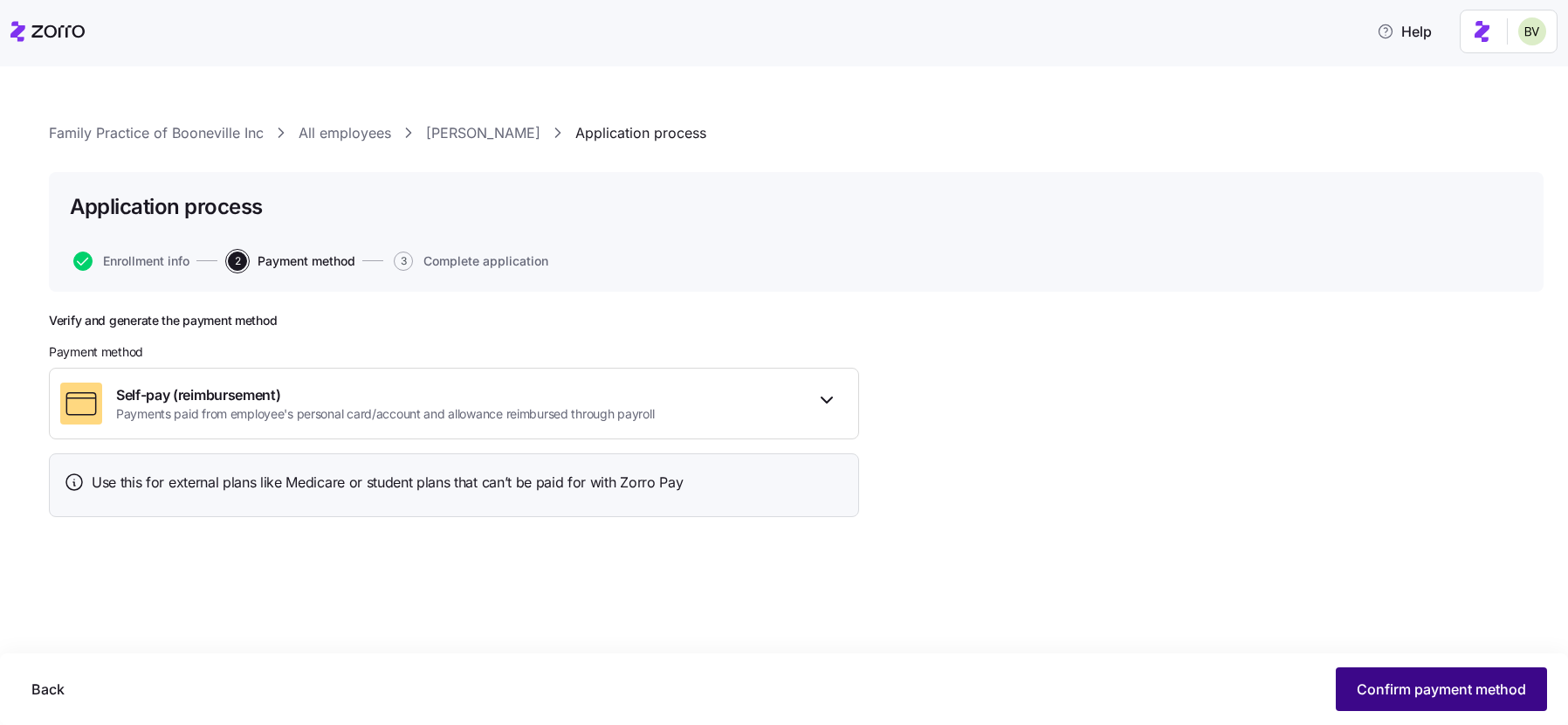
click at [1438, 681] on span "Confirm payment method" at bounding box center [1441, 689] width 169 height 21
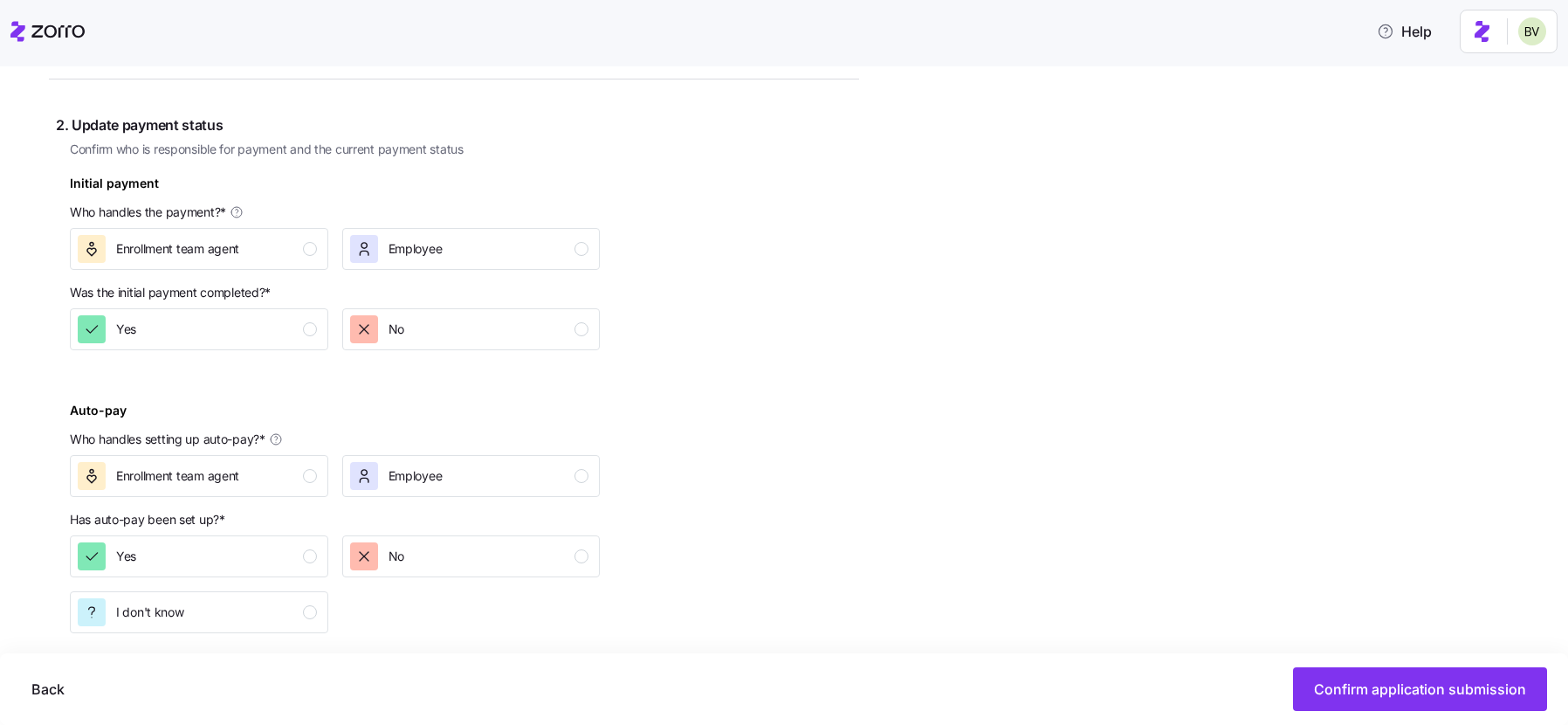
scroll to position [529, 0]
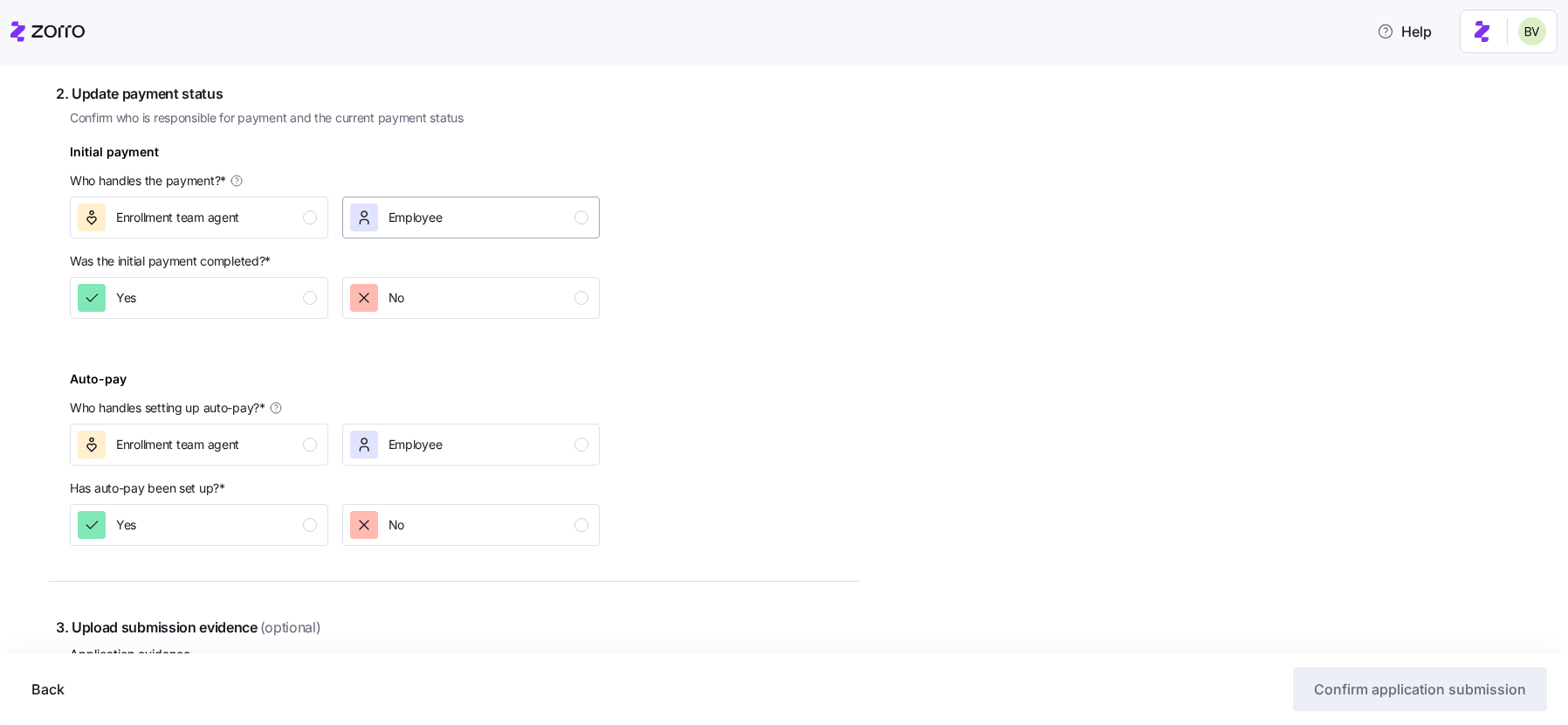
click at [442, 212] on span "Employee" at bounding box center [416, 217] width 55 height 18
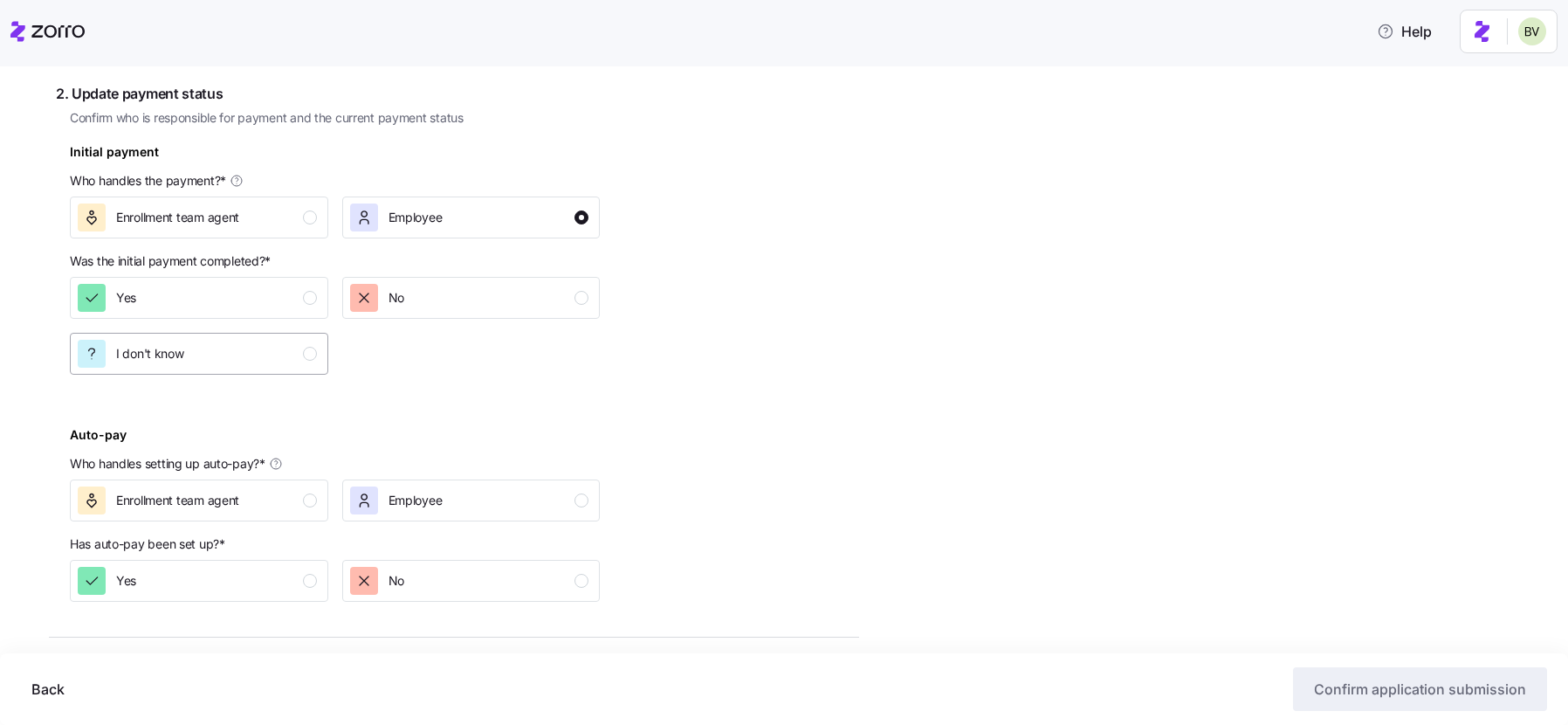
click at [278, 345] on div "I don't know" at bounding box center [198, 354] width 240 height 28
click at [405, 495] on span "Employee" at bounding box center [416, 501] width 55 height 18
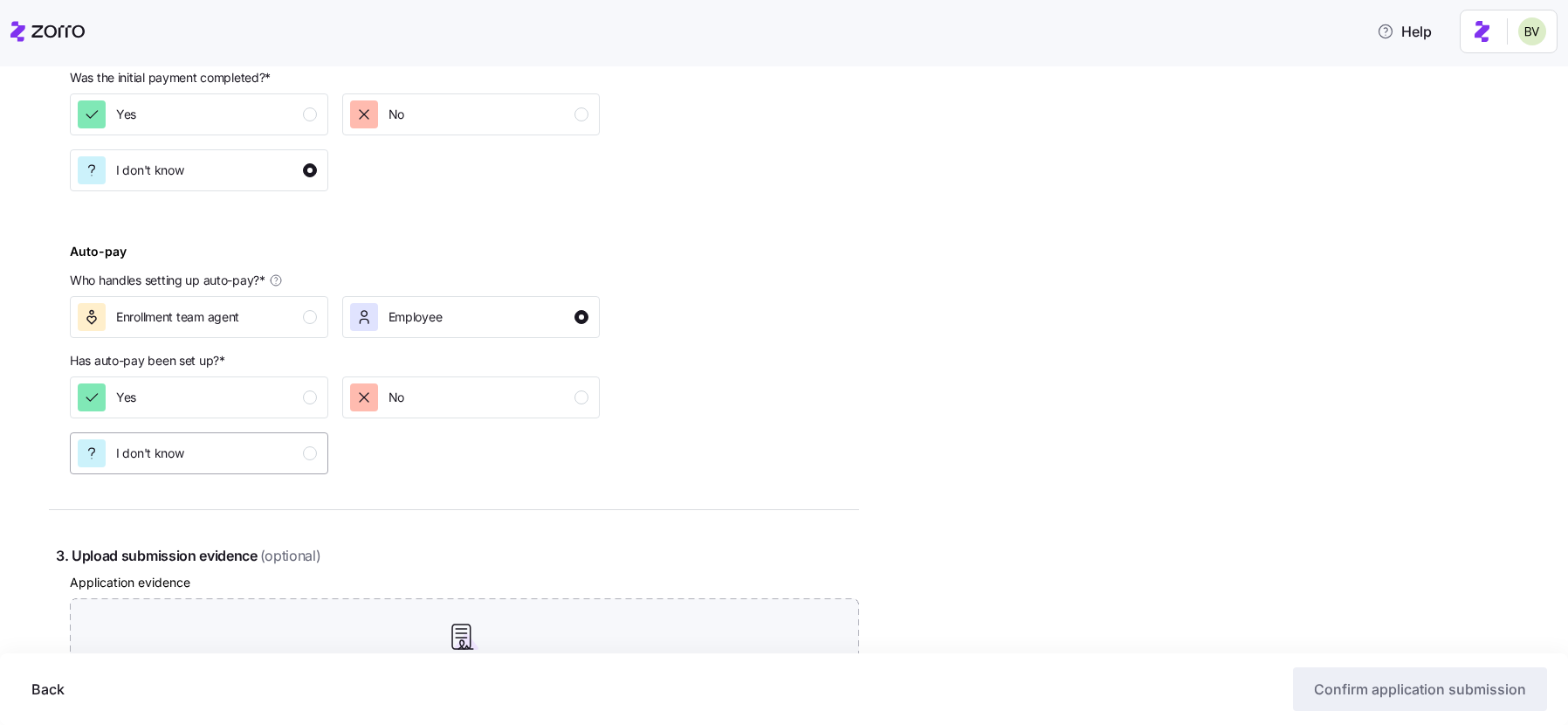
scroll to position [730, 0]
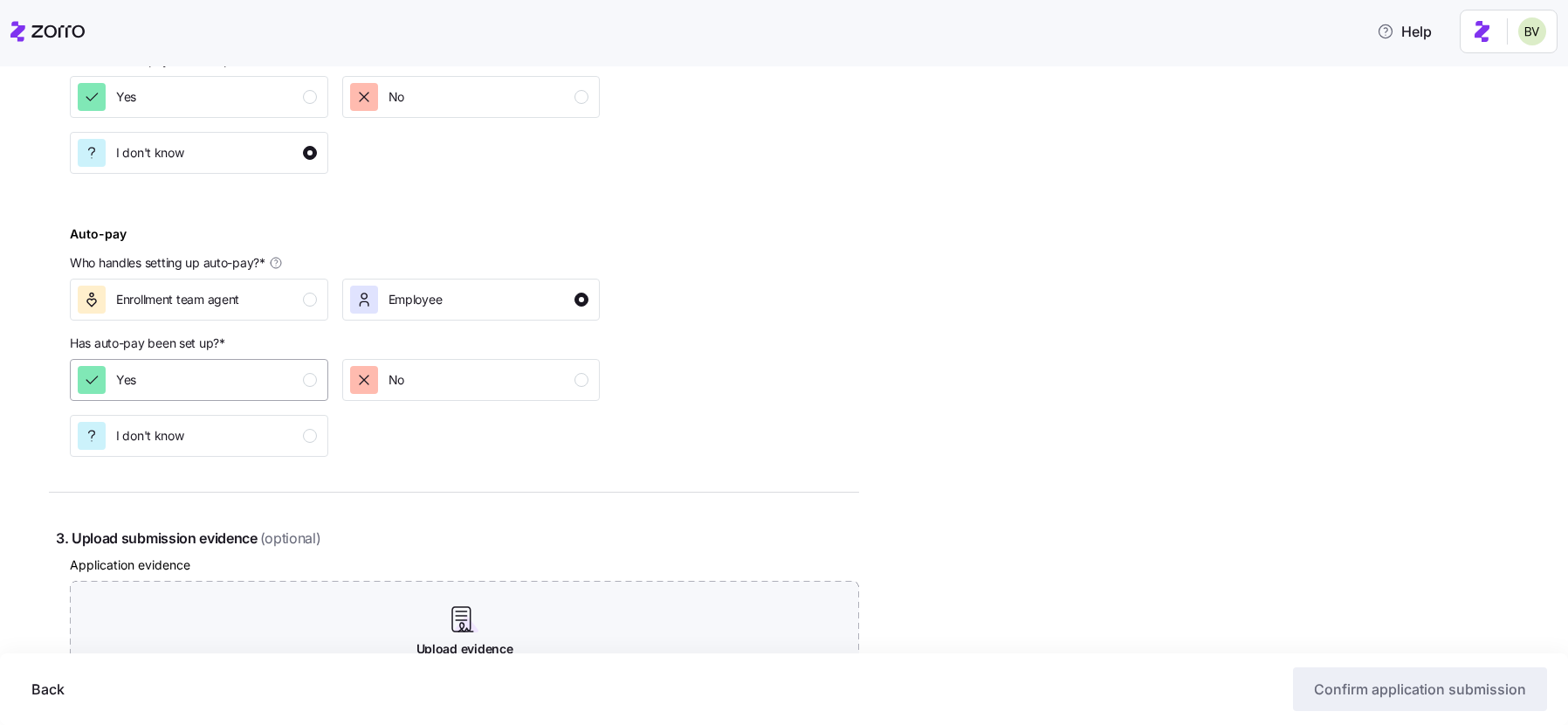
click at [229, 369] on div "Yes" at bounding box center [198, 380] width 240 height 28
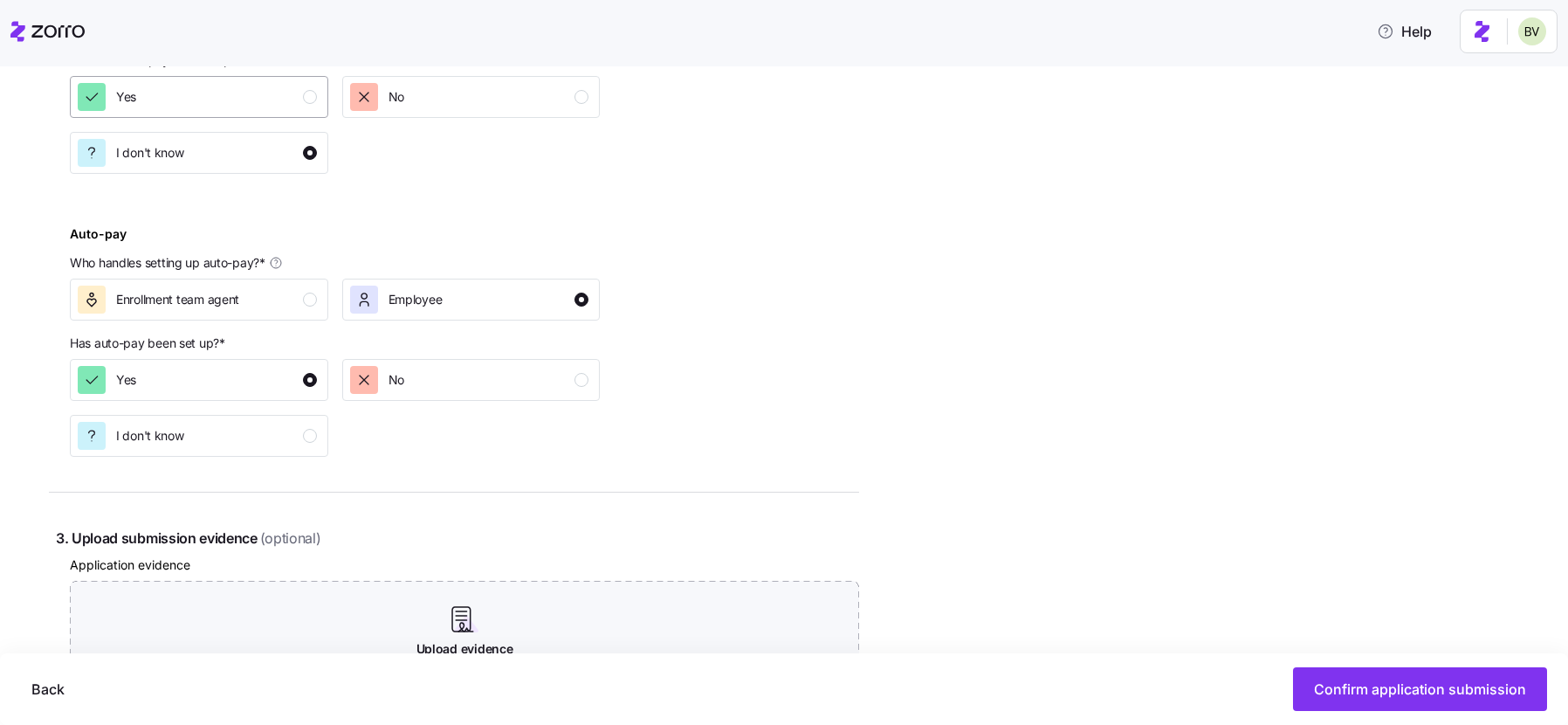
click at [236, 87] on div "Yes" at bounding box center [198, 96] width 240 height 28
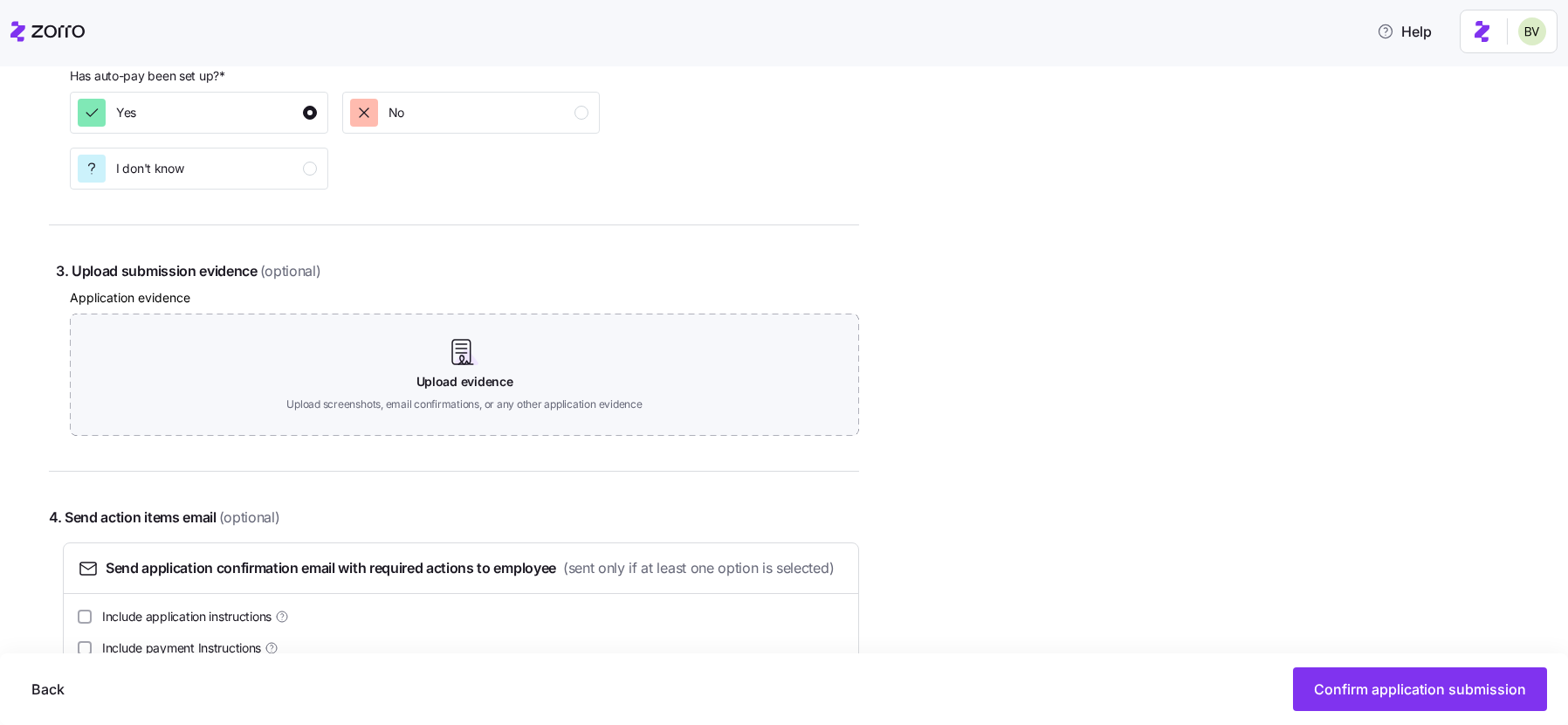
scroll to position [1085, 0]
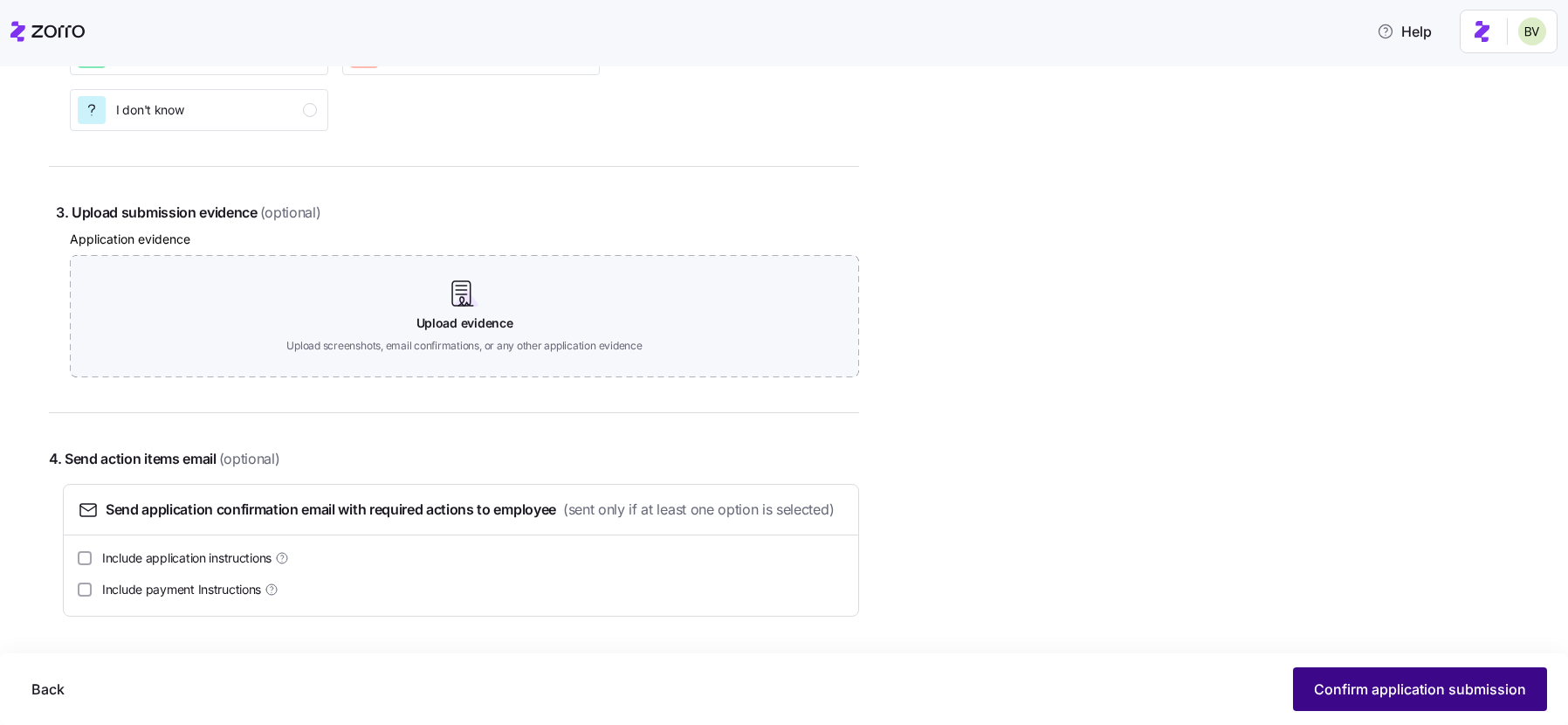
click at [1445, 692] on span "Confirm application submission" at bounding box center [1420, 689] width 212 height 21
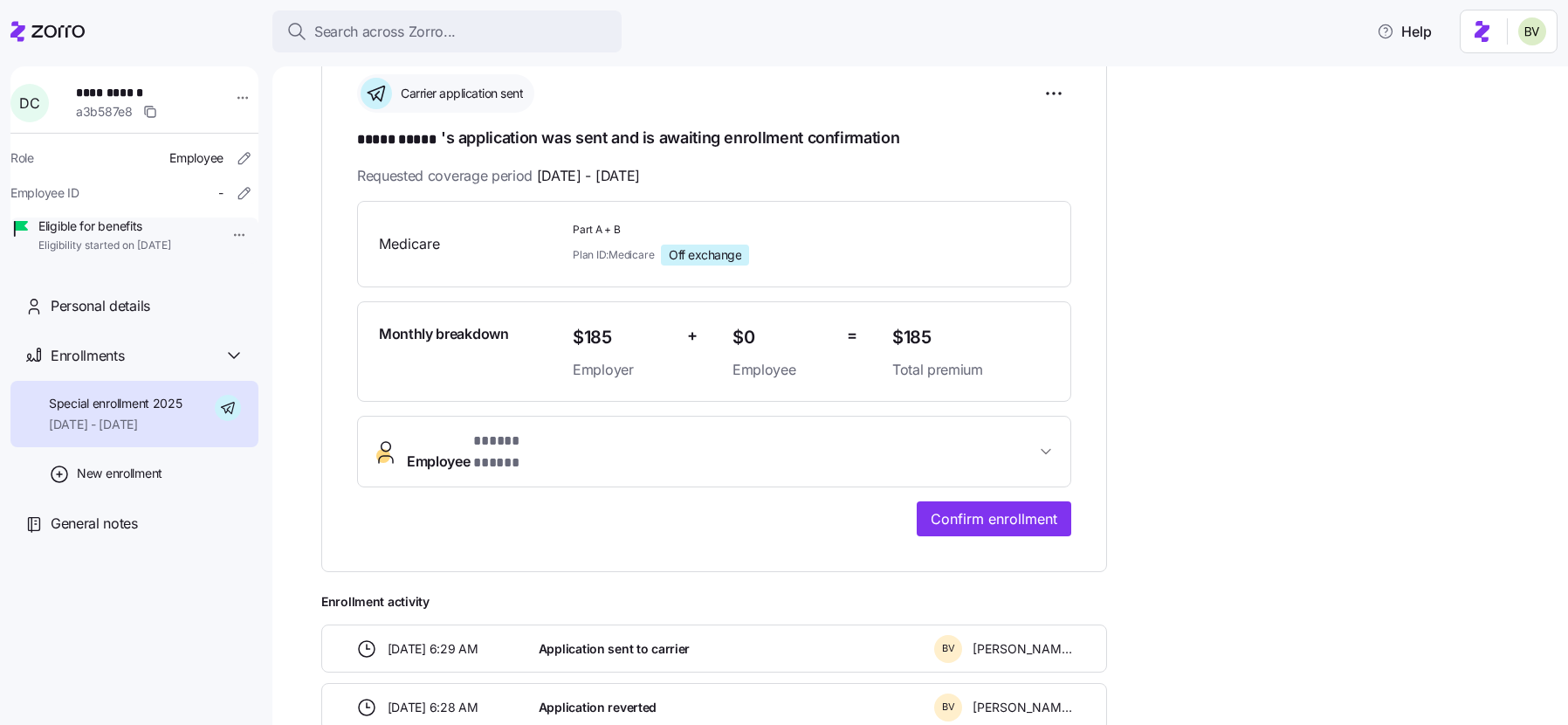
scroll to position [299, 0]
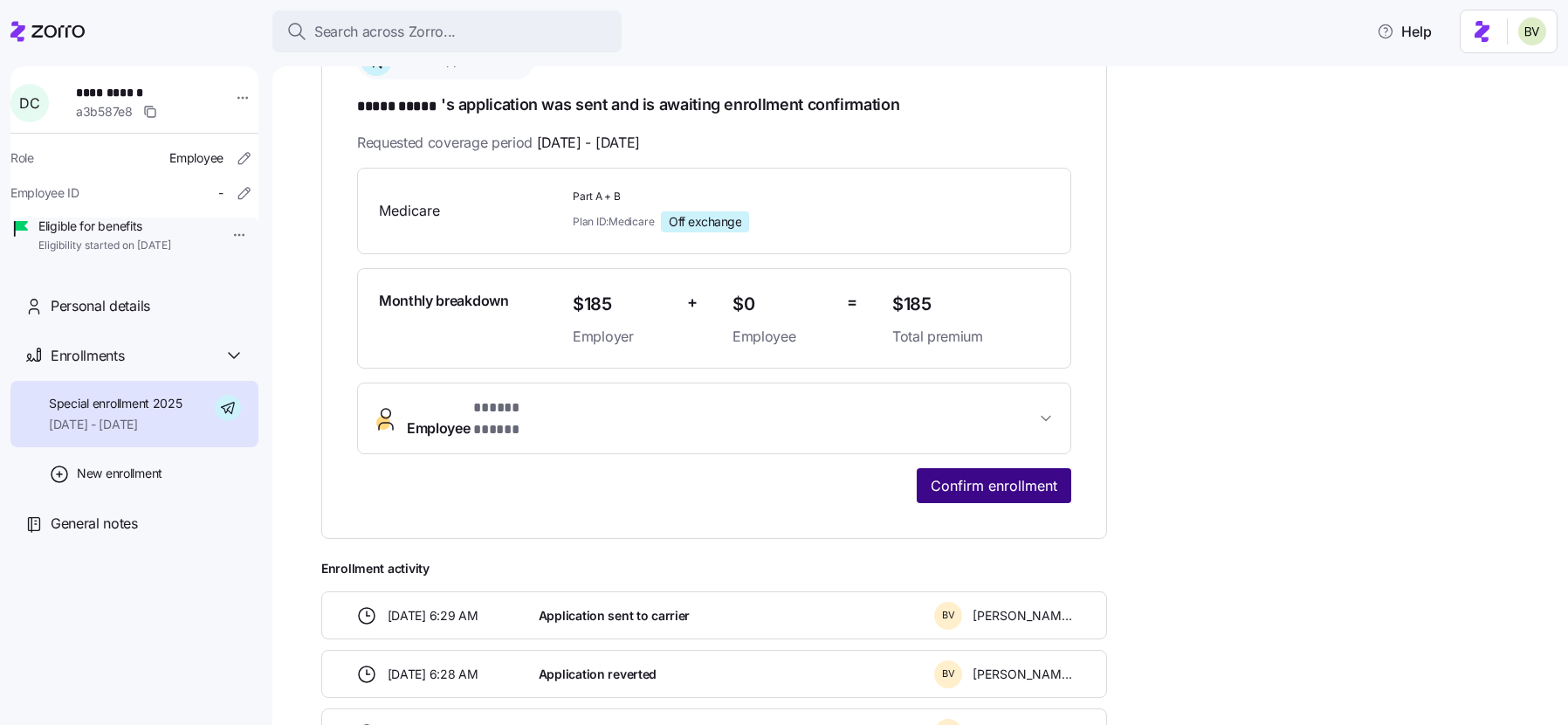
click at [988, 476] on span "Confirm enrollment" at bounding box center [993, 486] width 127 height 21
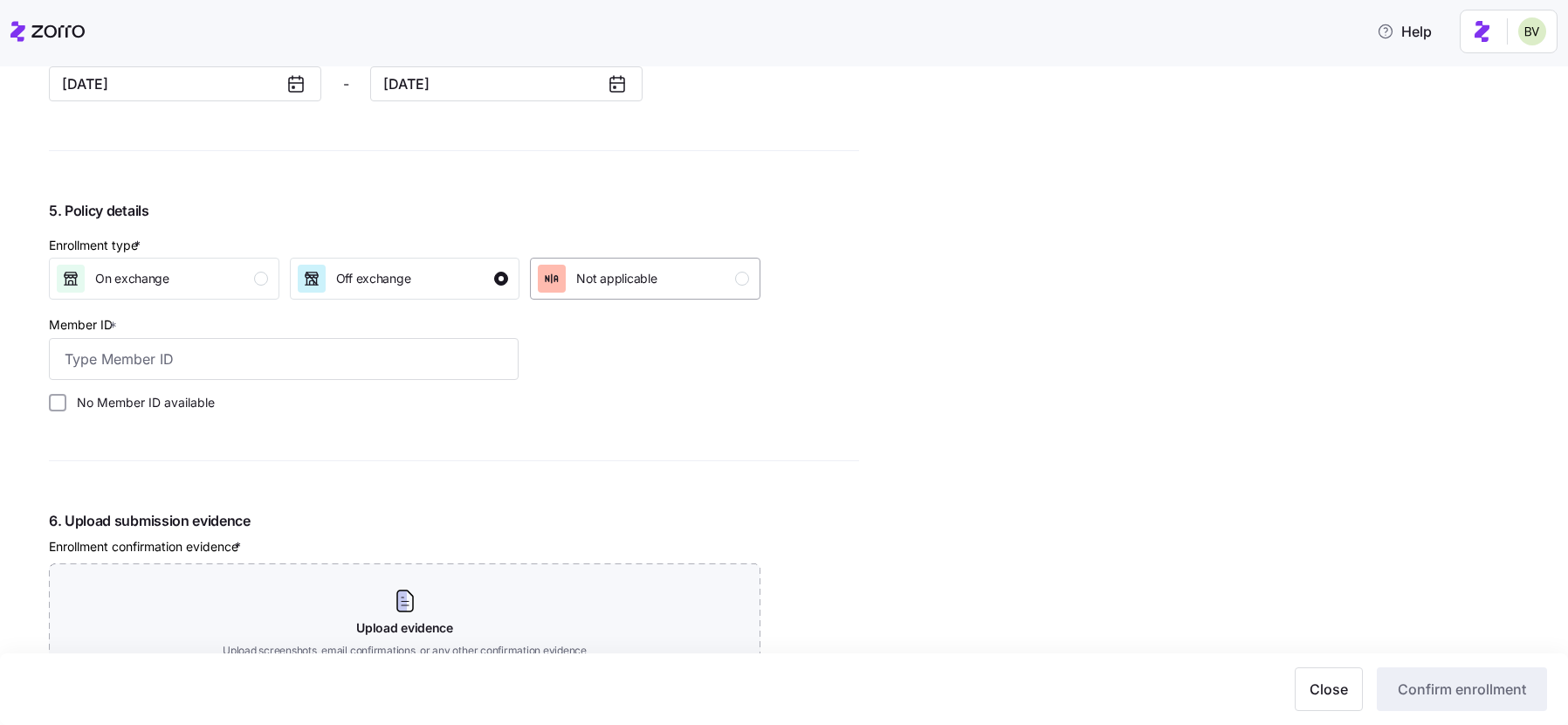
scroll to position [1427, 0]
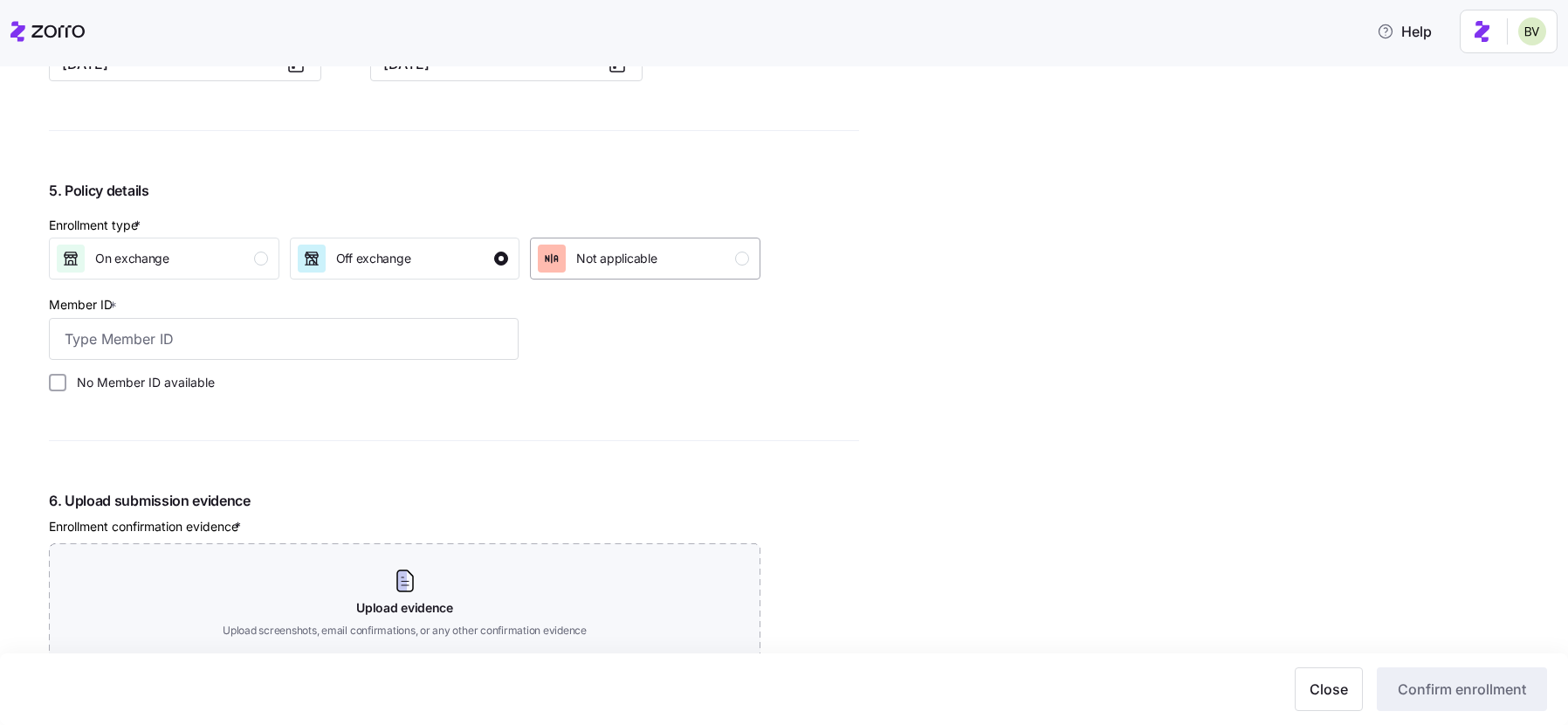
click at [627, 257] on span "Not applicable" at bounding box center [616, 258] width 80 height 18
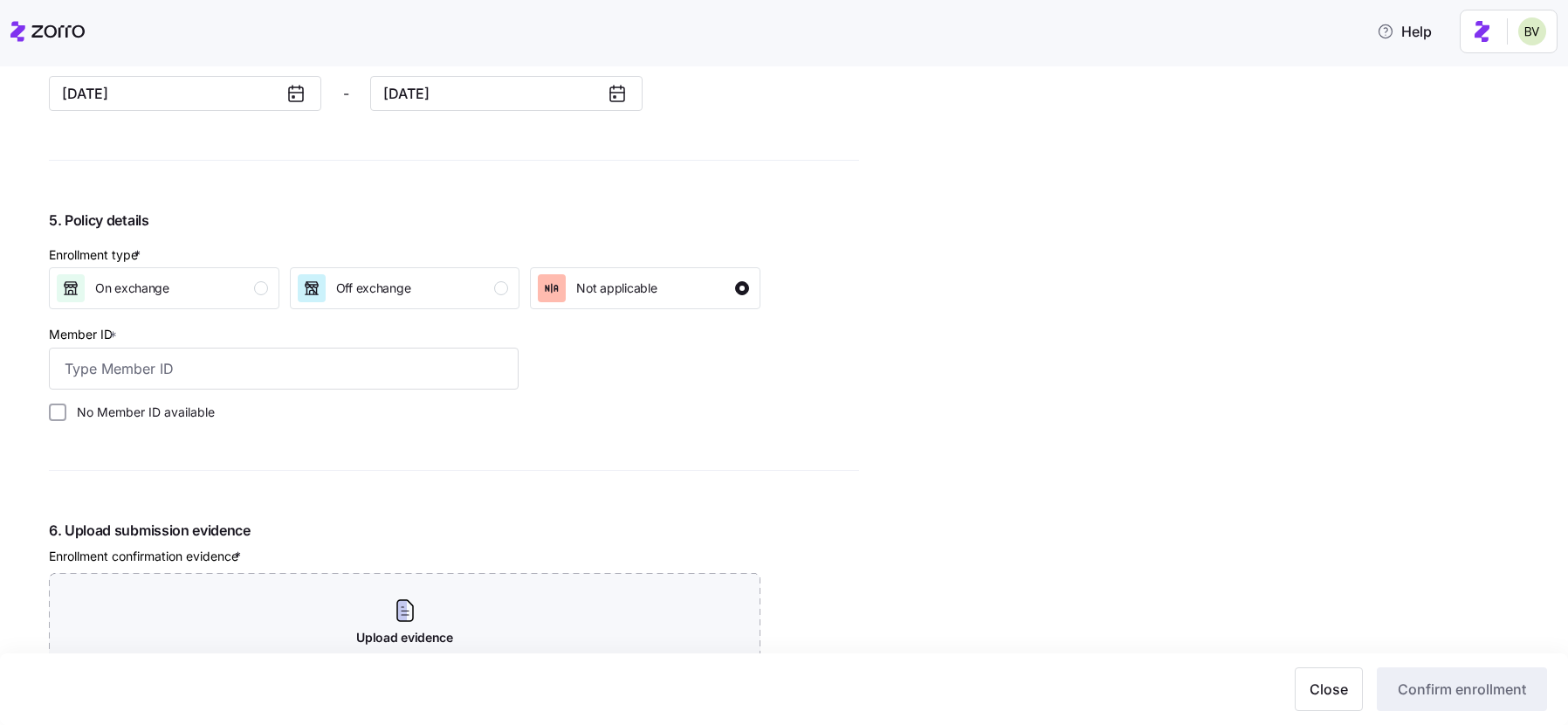
scroll to position [1395, 0]
click at [59, 401] on div "No Member ID available" at bounding box center [283, 413] width 484 height 31
click at [55, 417] on input "No Member ID available" at bounding box center [57, 413] width 18 height 18
checkbox input "true"
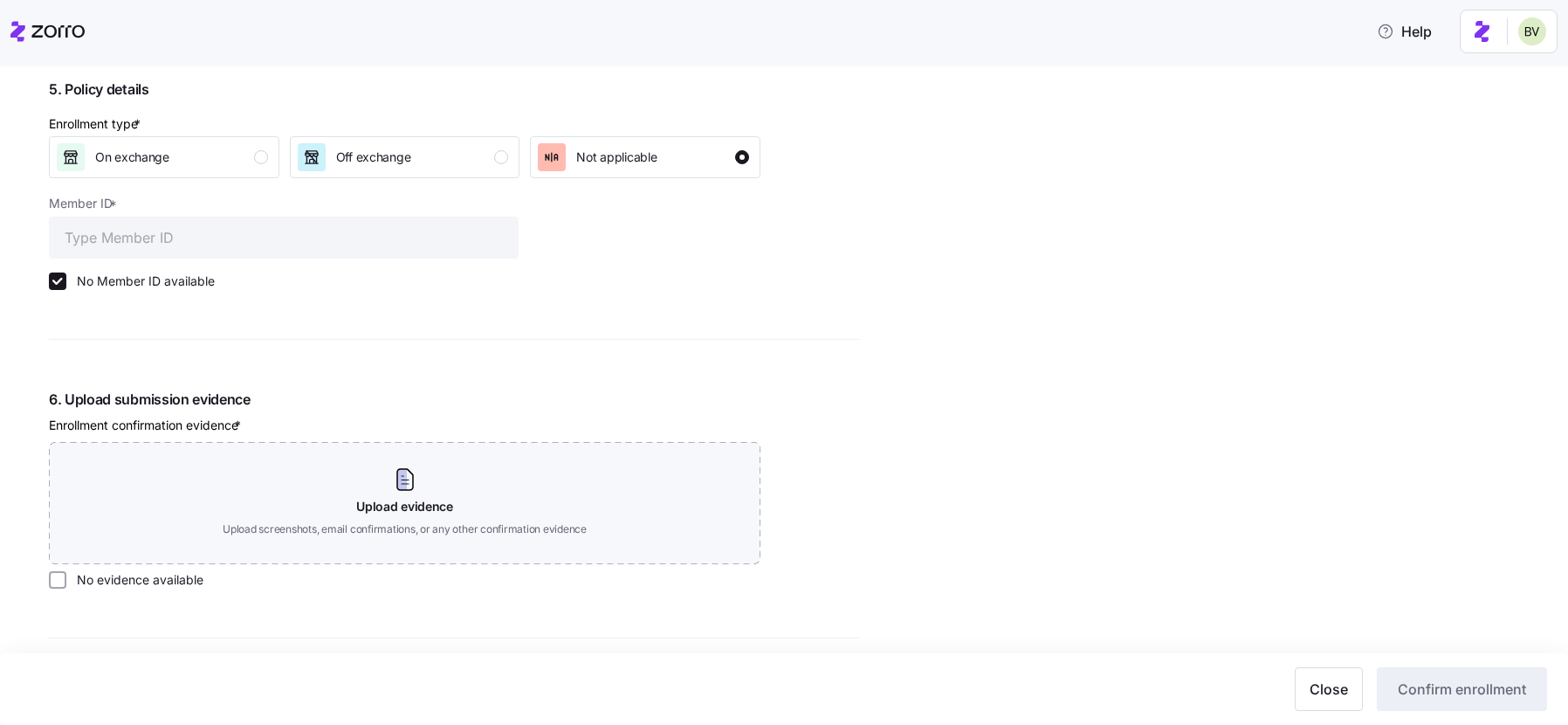
scroll to position [1680, 0]
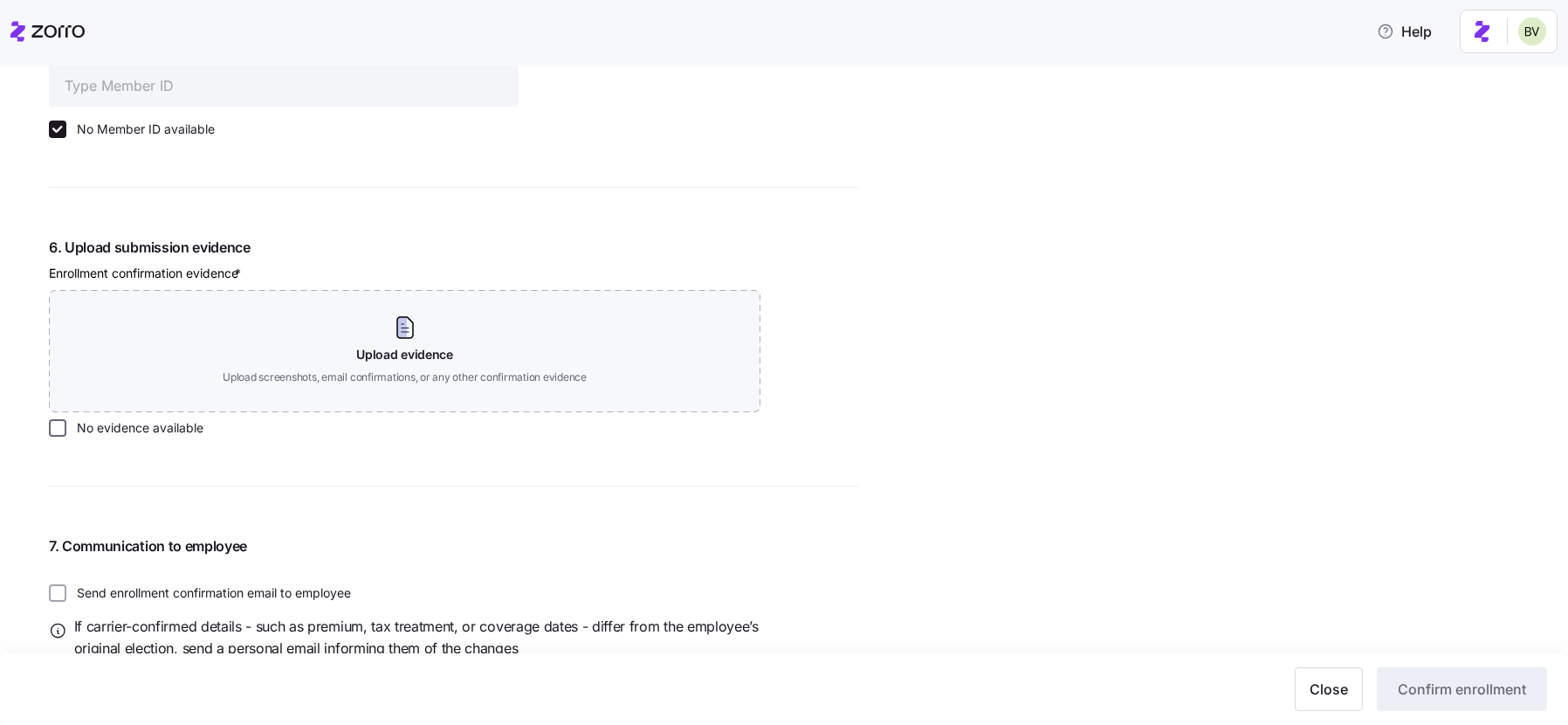
click at [57, 430] on input "No evidence available" at bounding box center [57, 428] width 18 height 18
checkbox input "true"
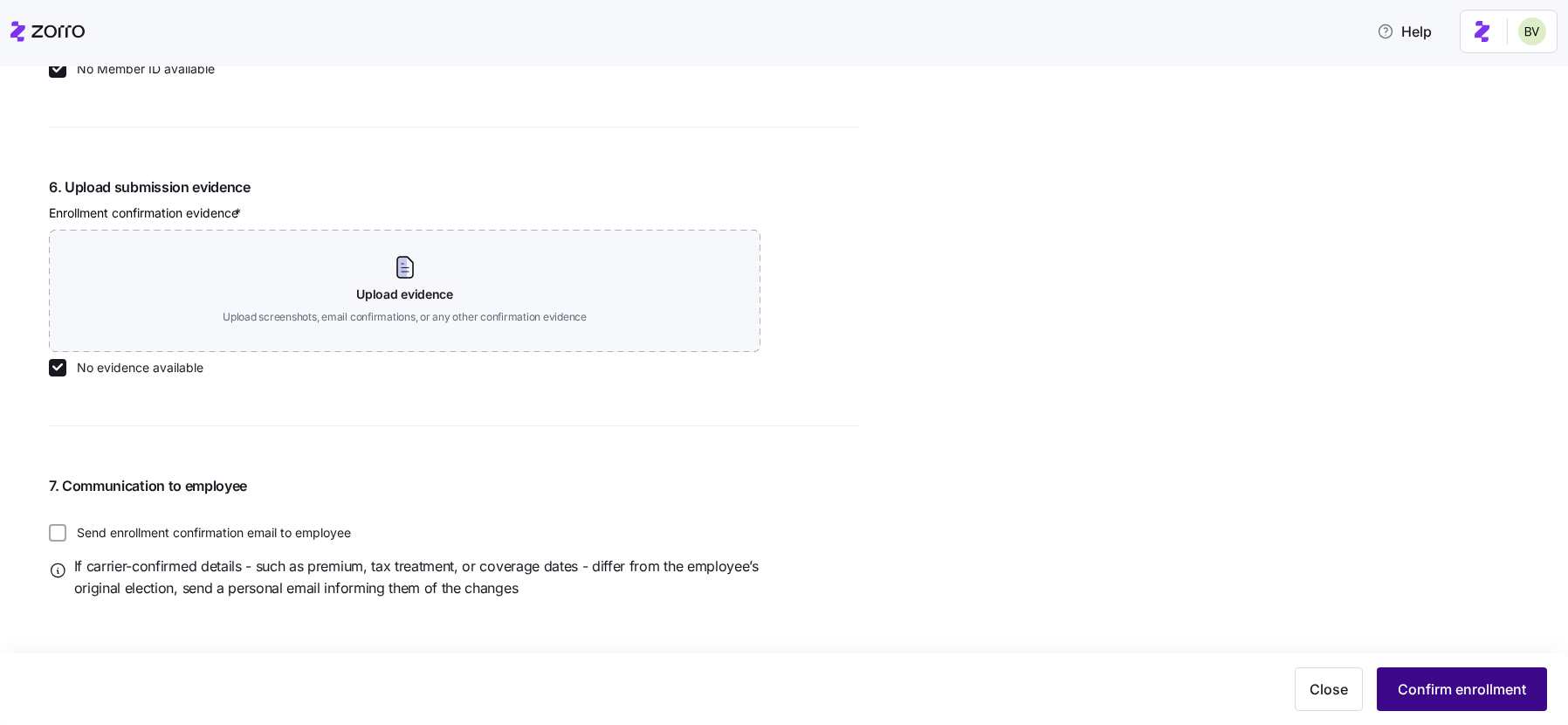
click at [1470, 687] on span "Confirm enrollment" at bounding box center [1462, 689] width 129 height 21
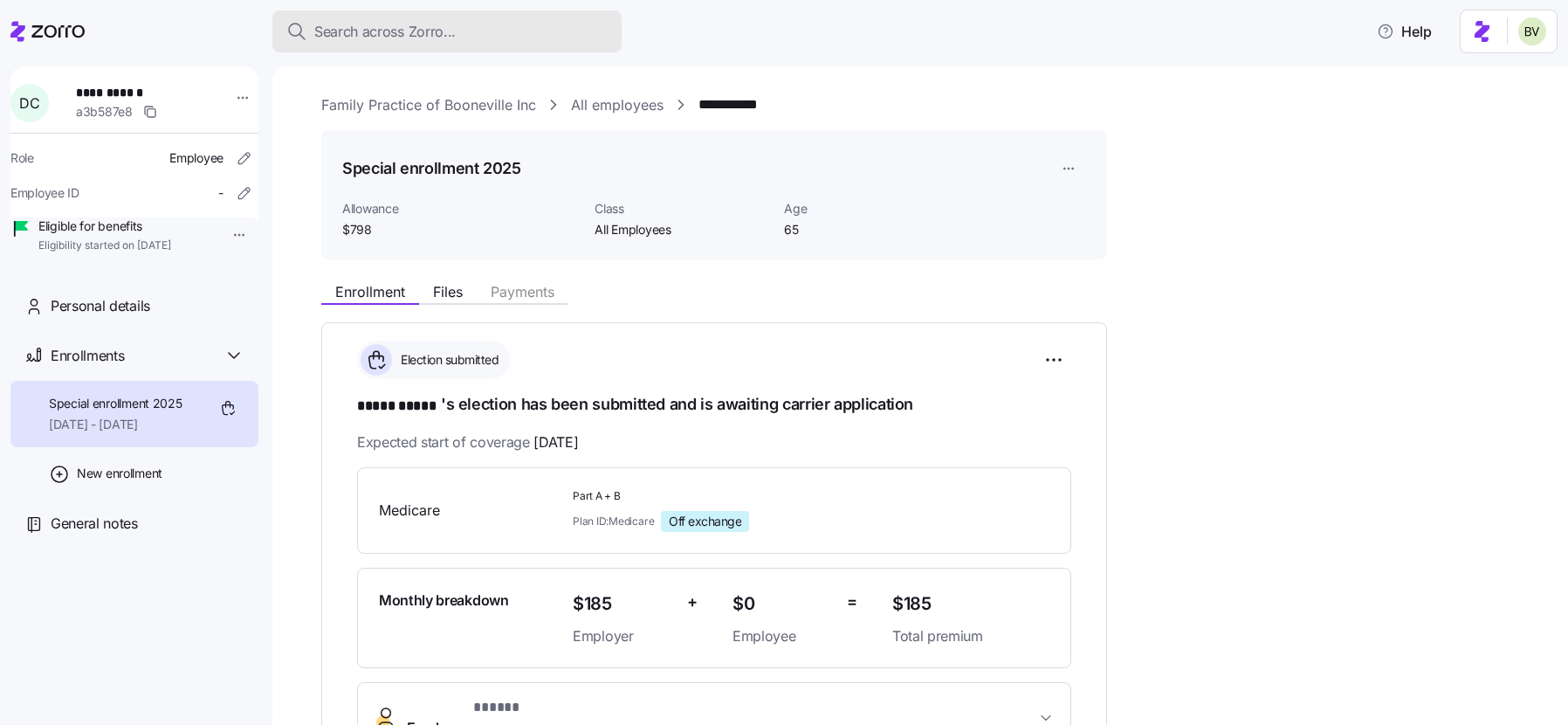
click at [411, 32] on span "Search across Zorro..." at bounding box center [385, 32] width 141 height 21
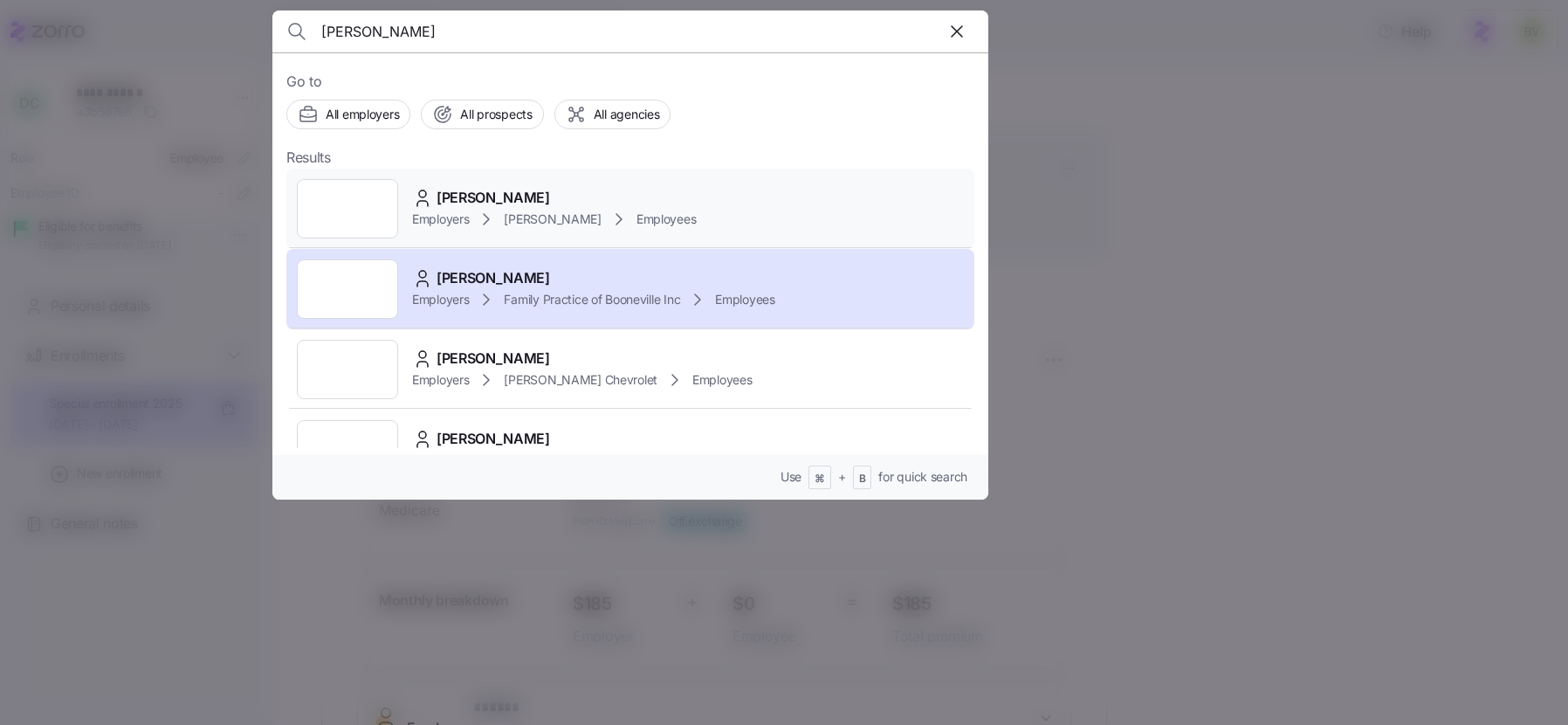
type input "Darla combs"
click at [339, 207] on div at bounding box center [348, 209] width 101 height 59
